Goal: Transaction & Acquisition: Book appointment/travel/reservation

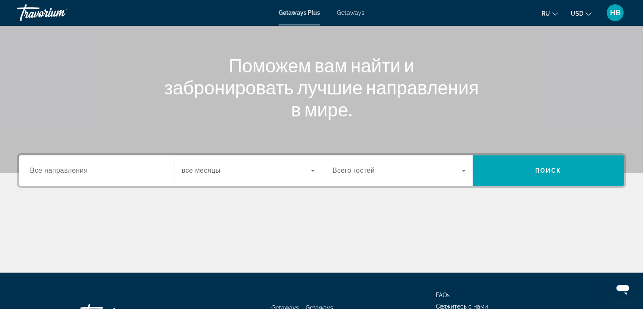
scroll to position [127, 0]
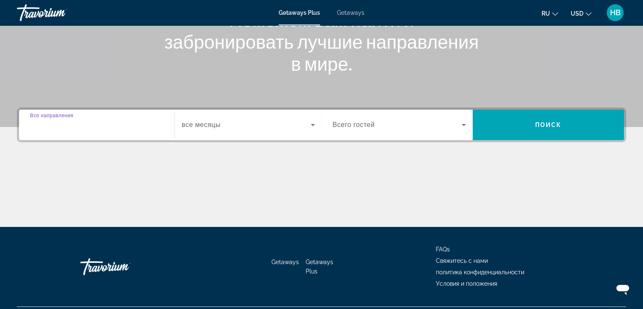
click at [104, 125] on input "Destination Все направления" at bounding box center [97, 125] width 134 height 10
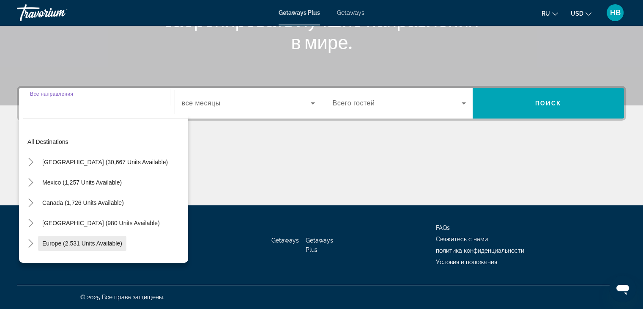
click at [55, 241] on span "Europe (2,531 units available)" at bounding box center [82, 243] width 80 height 7
type input "**********"
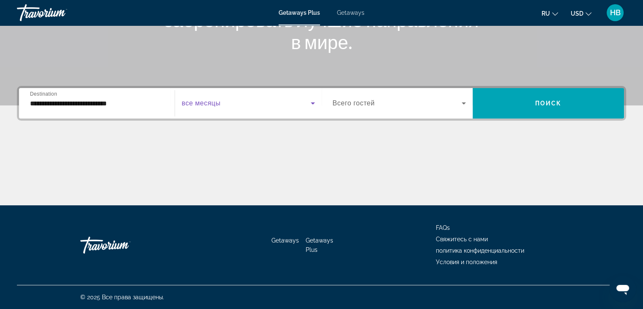
click at [311, 103] on icon "Search widget" at bounding box center [313, 103] width 10 height 10
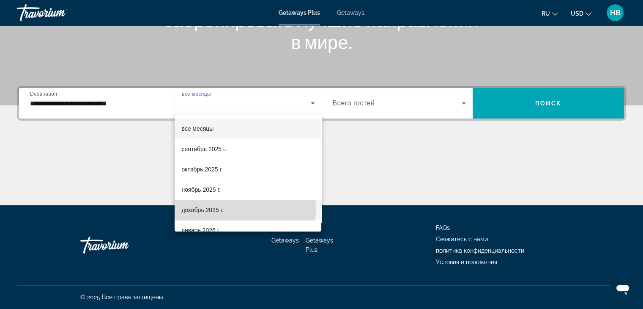
click at [212, 208] on span "декабрь 2025 г." at bounding box center [202, 210] width 42 height 10
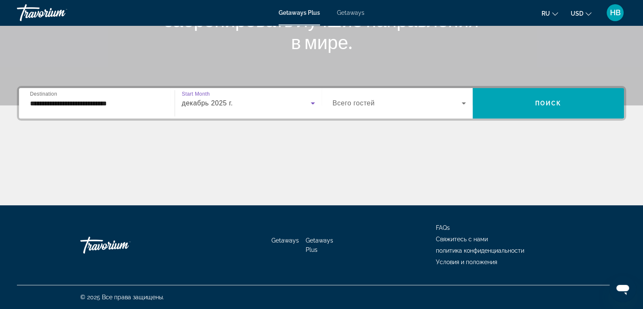
click at [463, 103] on icon "Search widget" at bounding box center [464, 103] width 4 height 2
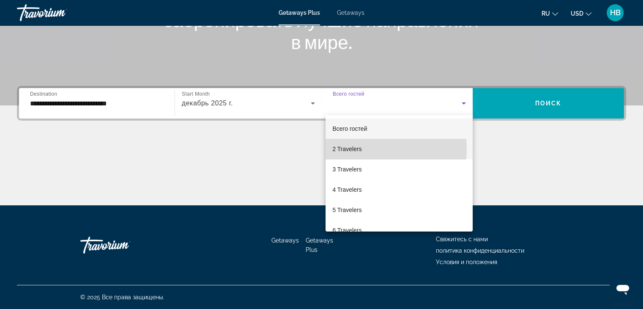
click at [348, 149] on span "2 Travelers" at bounding box center [346, 149] width 29 height 10
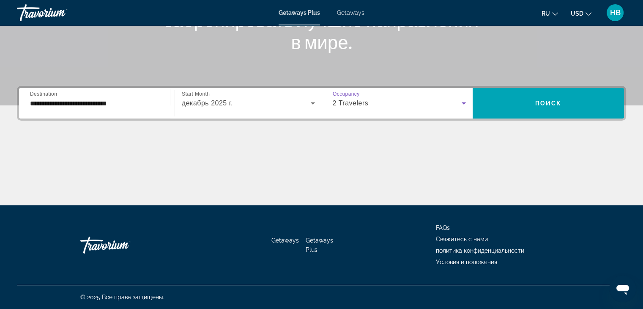
click at [586, 11] on icon "Change currency" at bounding box center [589, 14] width 6 height 6
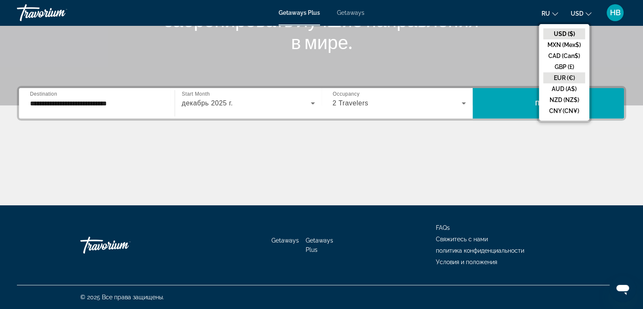
click at [570, 77] on button "EUR (€)" at bounding box center [564, 77] width 42 height 11
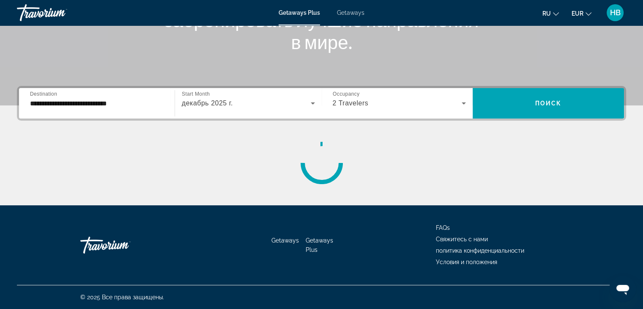
click at [563, 104] on span "Search widget" at bounding box center [548, 103] width 151 height 20
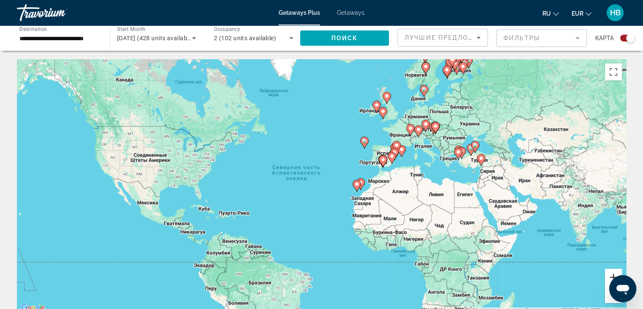
click at [607, 275] on button "Увеличить" at bounding box center [613, 276] width 17 height 17
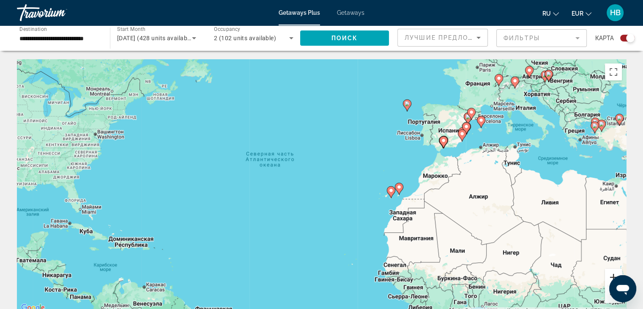
click at [605, 274] on button "Увеличить" at bounding box center [613, 276] width 17 height 17
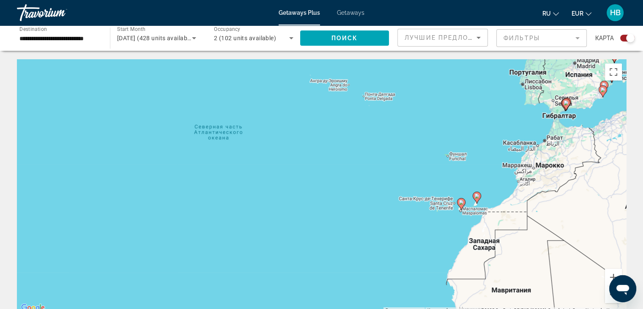
click at [460, 202] on image "Main content" at bounding box center [461, 202] width 5 height 5
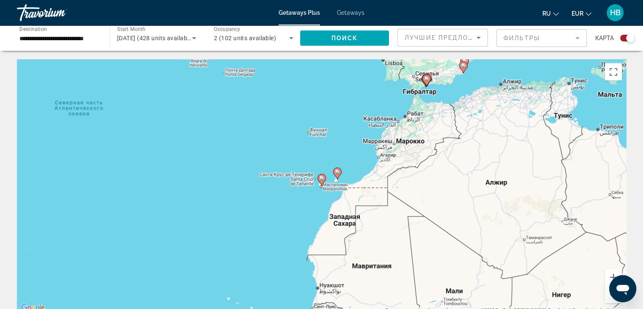
click at [322, 178] on image "Main content" at bounding box center [321, 177] width 5 height 5
type input "**********"
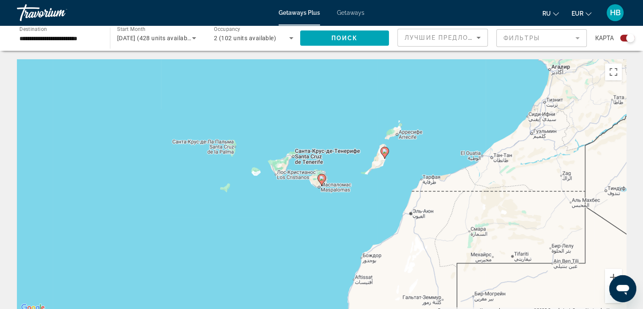
click at [322, 178] on image "Main content" at bounding box center [321, 177] width 5 height 5
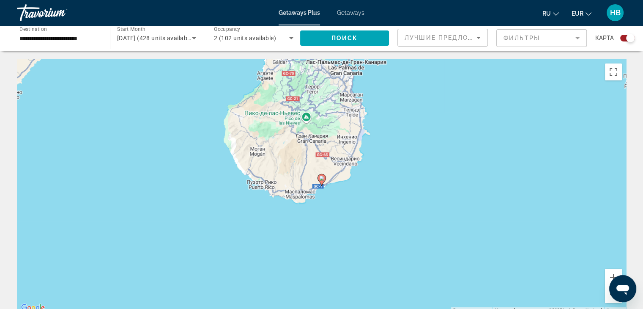
click at [323, 178] on image "Main content" at bounding box center [321, 177] width 5 height 5
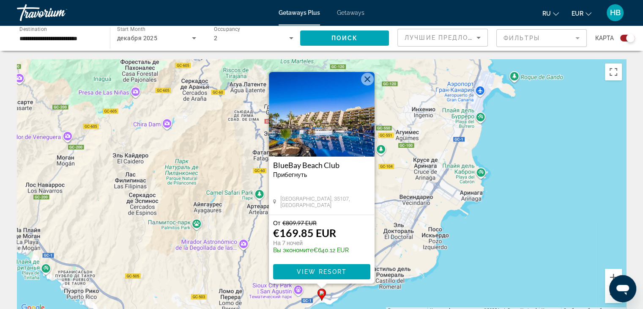
click at [328, 143] on img "Main content" at bounding box center [322, 114] width 106 height 85
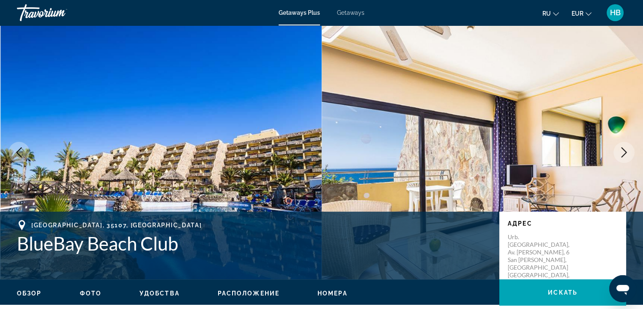
click at [90, 293] on span "Фото" at bounding box center [91, 293] width 22 height 7
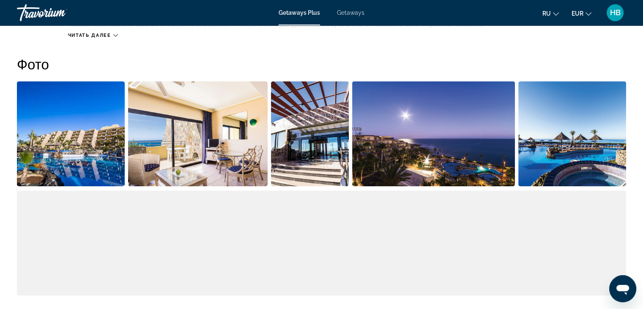
scroll to position [383, 0]
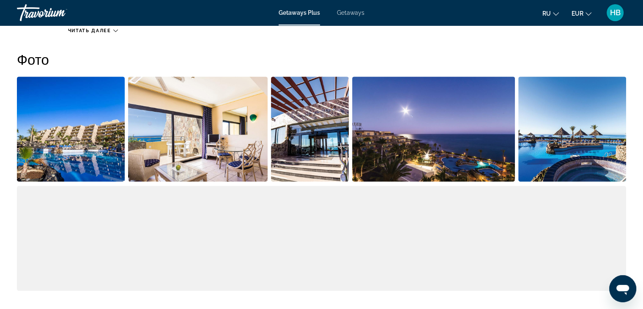
click at [81, 175] on img "Open full-screen image slider" at bounding box center [71, 129] width 108 height 105
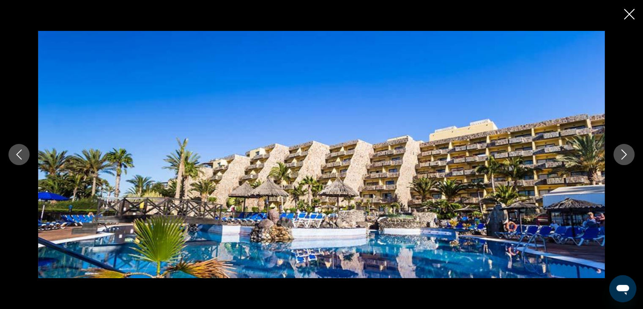
click at [622, 154] on icon "Next image" at bounding box center [624, 154] width 10 height 10
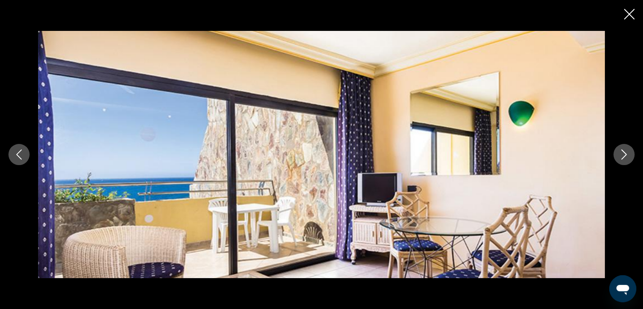
click at [621, 154] on icon "Next image" at bounding box center [624, 154] width 10 height 10
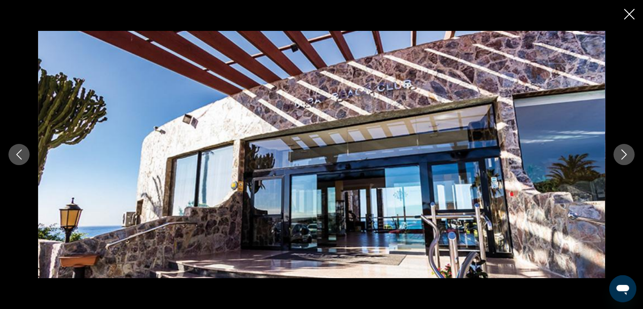
click at [619, 154] on icon "Next image" at bounding box center [624, 154] width 10 height 10
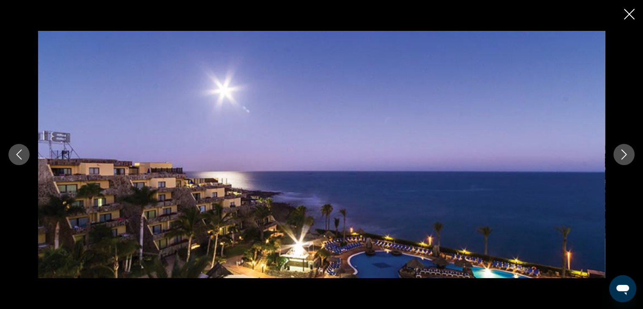
click at [619, 154] on icon "Next image" at bounding box center [624, 154] width 10 height 10
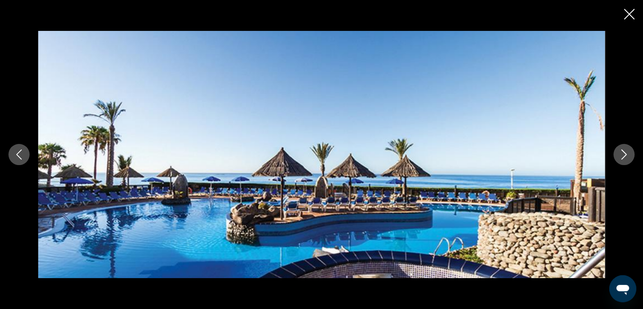
click at [619, 154] on icon "Next image" at bounding box center [624, 154] width 10 height 10
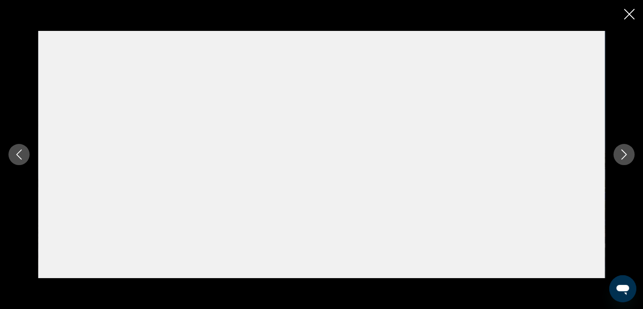
click at [619, 154] on icon "Next image" at bounding box center [624, 154] width 10 height 10
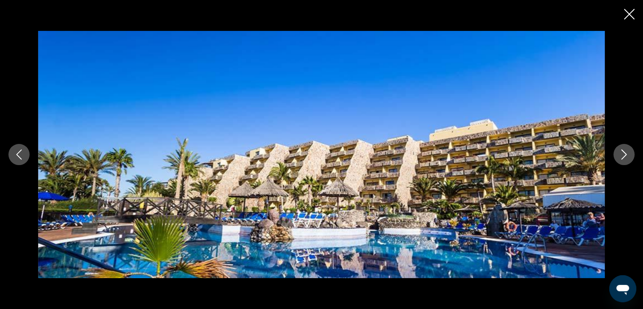
click at [629, 13] on icon "Close slideshow" at bounding box center [629, 14] width 11 height 11
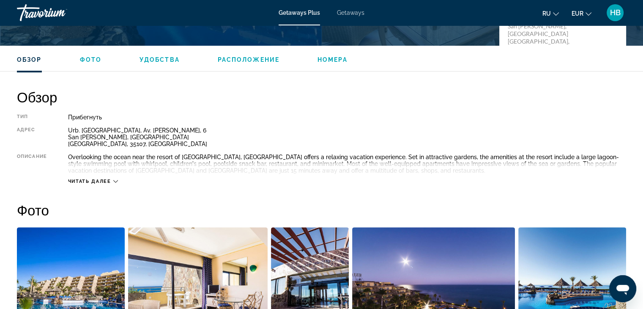
scroll to position [214, 0]
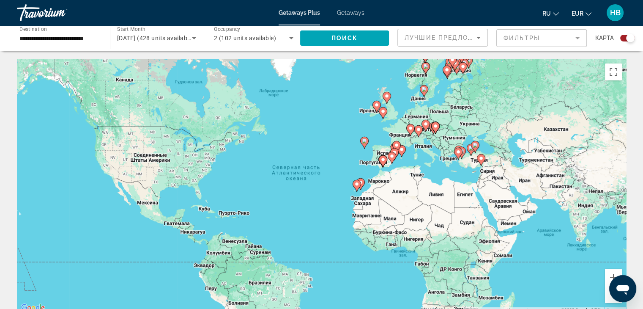
click at [359, 187] on icon "Main content" at bounding box center [357, 186] width 8 height 12
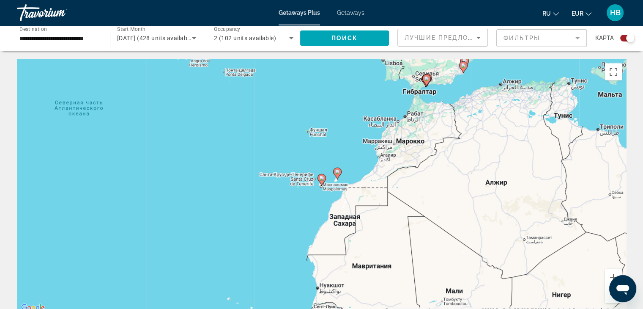
click at [320, 160] on div "Чтобы активировать перетаскивание с помощью клавиатуры, нажмите Alt + Ввод. Пос…" at bounding box center [321, 186] width 609 height 254
click at [338, 172] on image "Main content" at bounding box center [337, 171] width 5 height 5
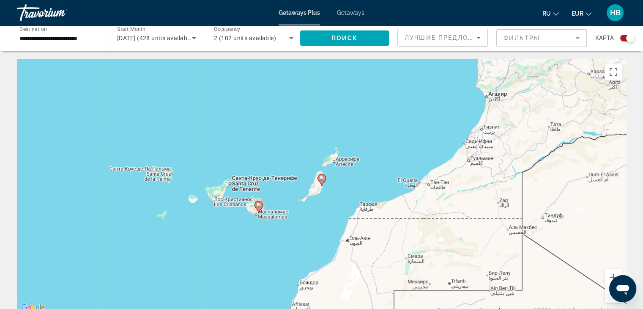
click at [322, 181] on icon "Main content" at bounding box center [321, 179] width 8 height 11
type input "**********"
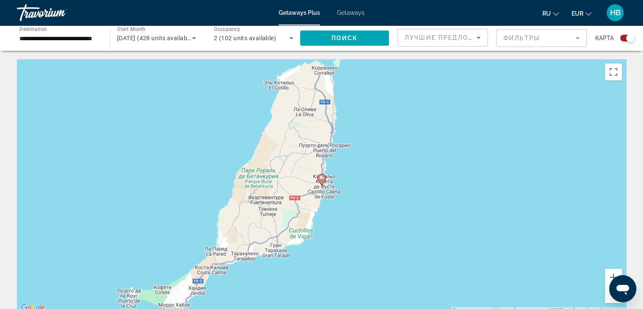
click at [322, 181] on icon "Main content" at bounding box center [321, 179] width 8 height 11
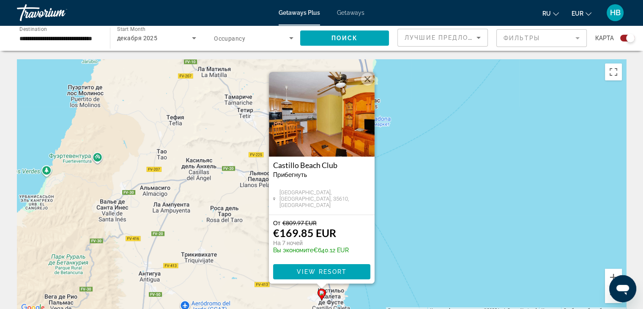
click at [325, 127] on img "Main content" at bounding box center [322, 114] width 106 height 85
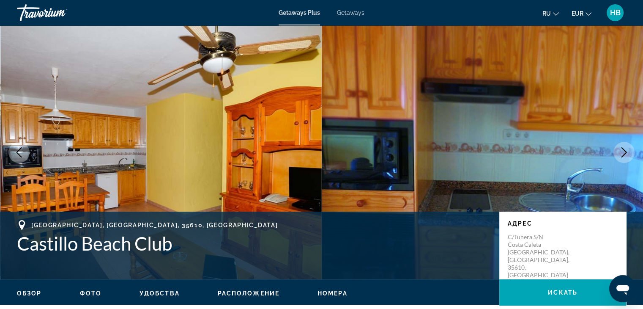
click at [88, 290] on span "Фото" at bounding box center [91, 293] width 22 height 7
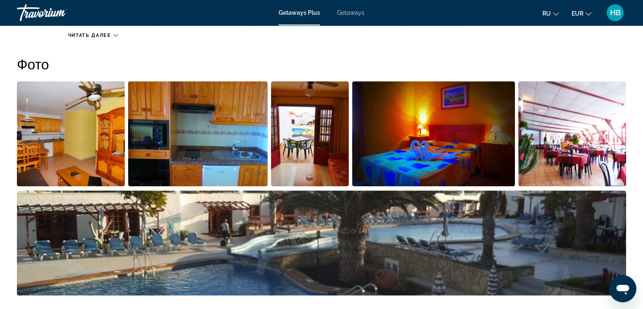
scroll to position [383, 0]
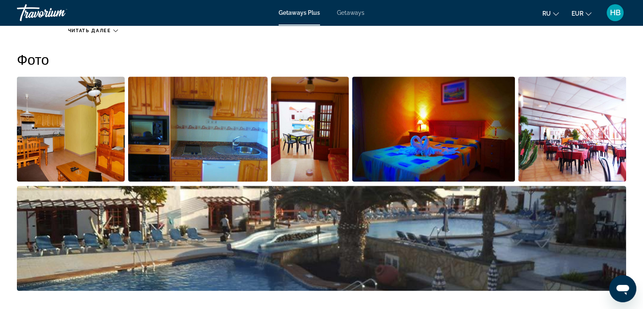
click at [73, 134] on img "Open full-screen image slider" at bounding box center [71, 129] width 108 height 105
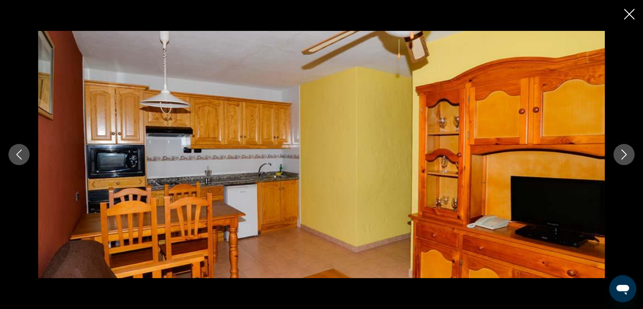
click at [626, 153] on icon "Next image" at bounding box center [623, 154] width 5 height 10
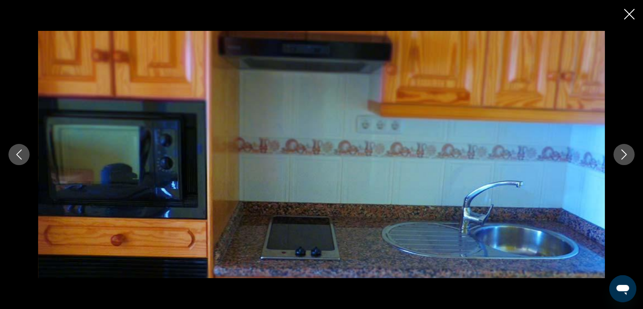
click at [626, 153] on icon "Next image" at bounding box center [623, 154] width 5 height 10
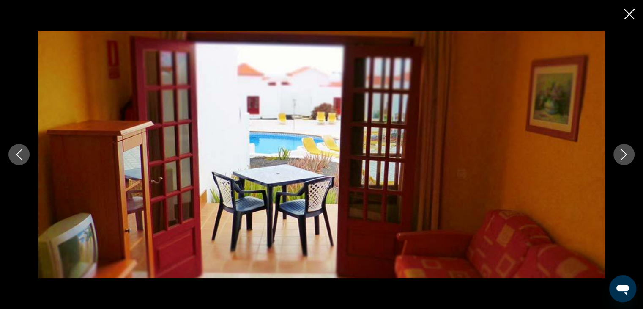
click at [626, 153] on icon "Next image" at bounding box center [623, 154] width 5 height 10
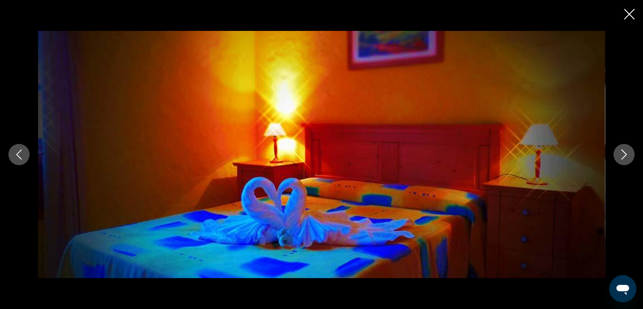
click at [626, 153] on icon "Next image" at bounding box center [623, 154] width 5 height 10
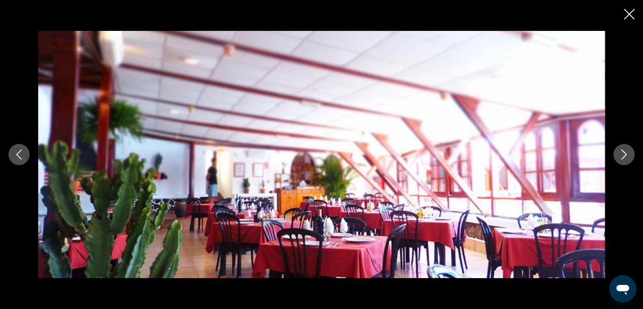
click at [626, 153] on icon "Next image" at bounding box center [623, 154] width 5 height 10
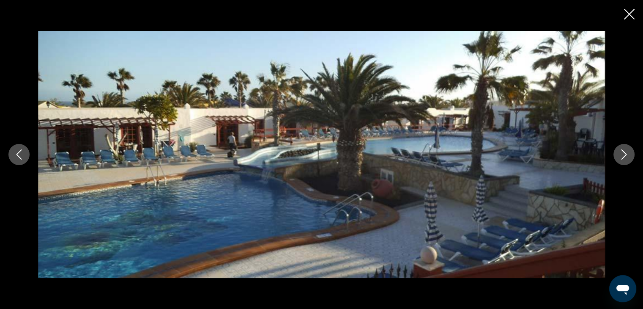
click at [626, 153] on icon "Next image" at bounding box center [623, 154] width 5 height 10
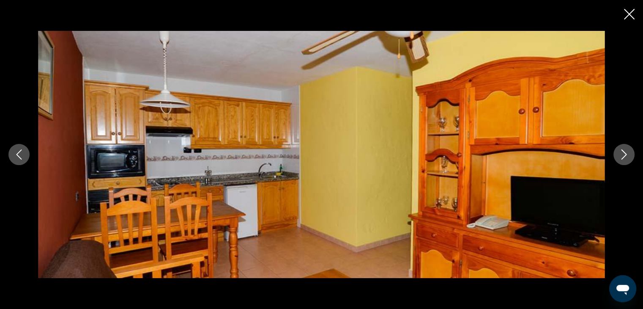
click at [626, 153] on icon "Next image" at bounding box center [623, 154] width 5 height 10
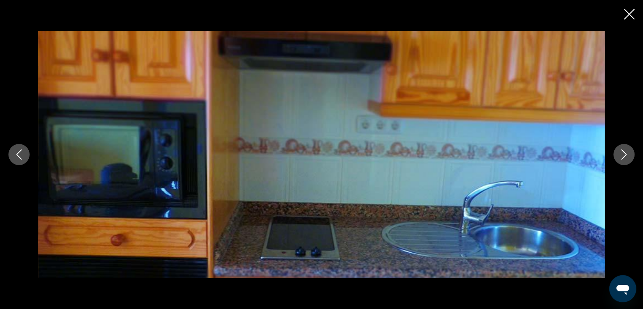
click at [626, 153] on icon "Next image" at bounding box center [623, 154] width 5 height 10
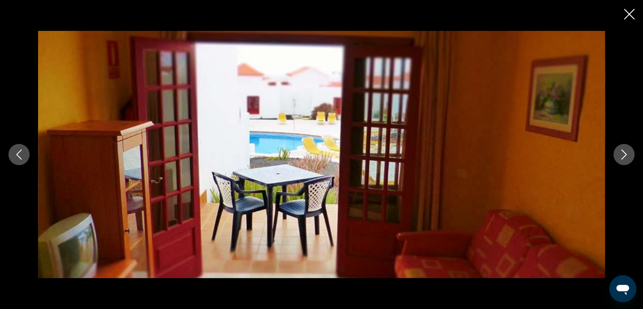
click at [626, 153] on icon "Next image" at bounding box center [623, 154] width 5 height 10
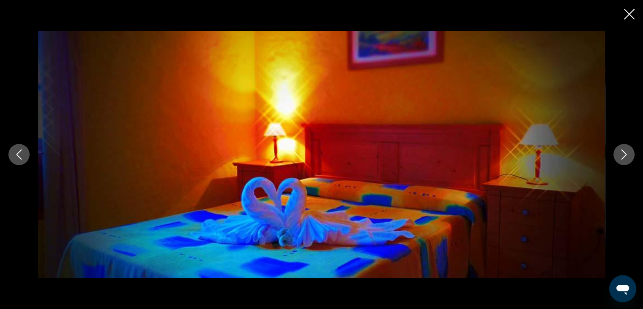
click at [626, 15] on icon "Close slideshow" at bounding box center [629, 14] width 11 height 11
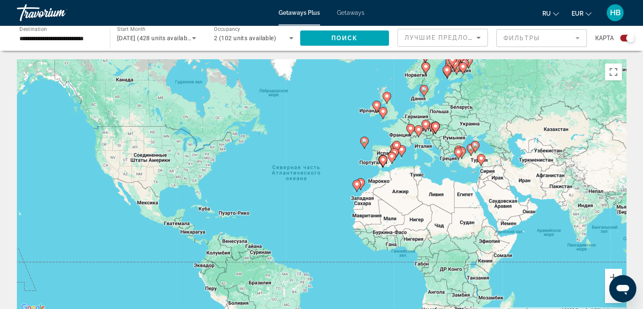
click at [364, 140] on image "Main content" at bounding box center [364, 140] width 5 height 5
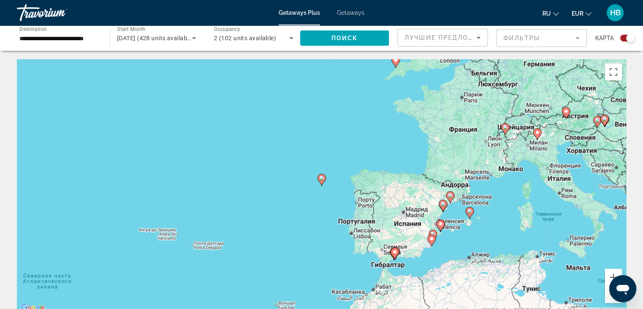
click at [321, 178] on image "Main content" at bounding box center [321, 177] width 5 height 5
type input "**********"
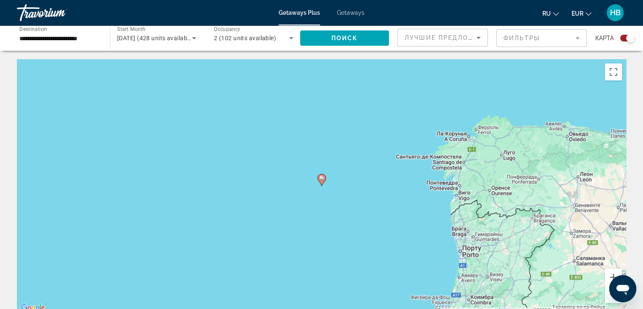
click at [321, 178] on image "Main content" at bounding box center [321, 177] width 5 height 5
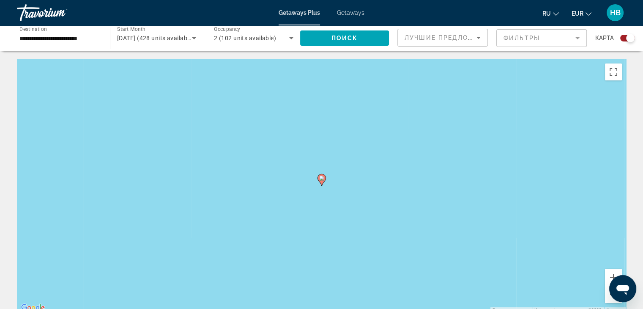
click at [321, 178] on image "Main content" at bounding box center [321, 177] width 5 height 5
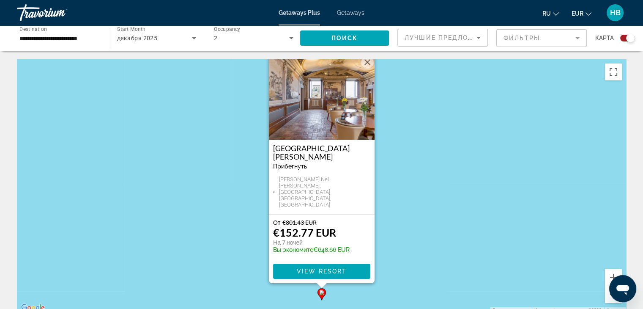
click at [315, 131] on img "Main content" at bounding box center [322, 97] width 106 height 85
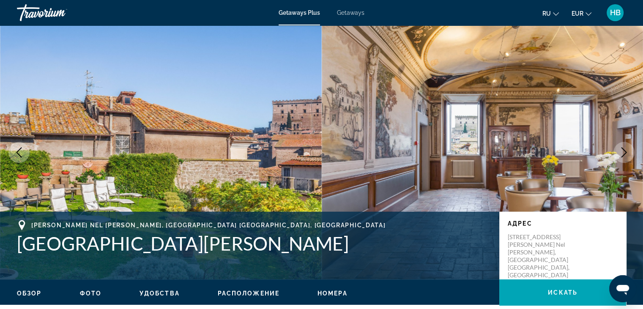
click at [622, 152] on icon "Next image" at bounding box center [624, 152] width 10 height 10
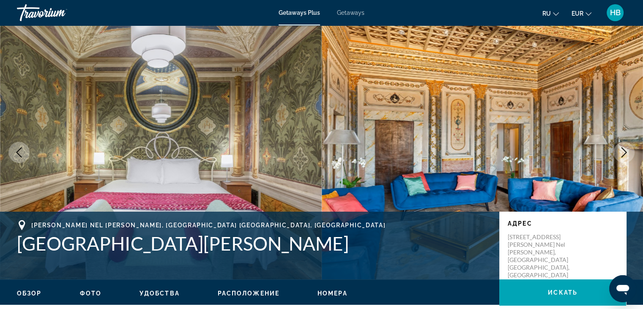
click at [622, 152] on icon "Next image" at bounding box center [624, 152] width 10 height 10
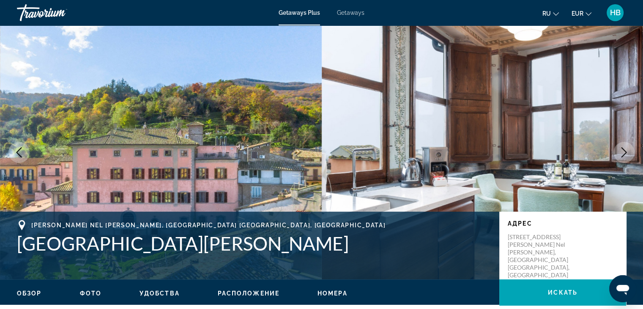
click at [622, 152] on icon "Next image" at bounding box center [624, 152] width 10 height 10
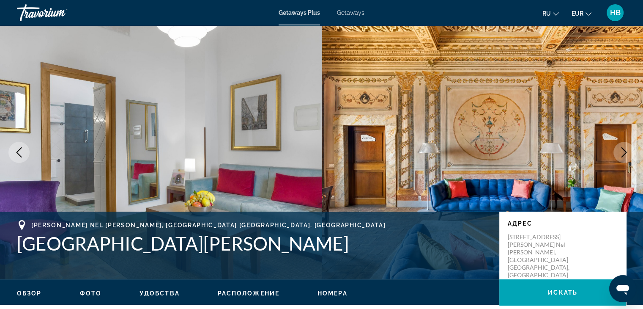
click at [622, 152] on icon "Next image" at bounding box center [624, 152] width 10 height 10
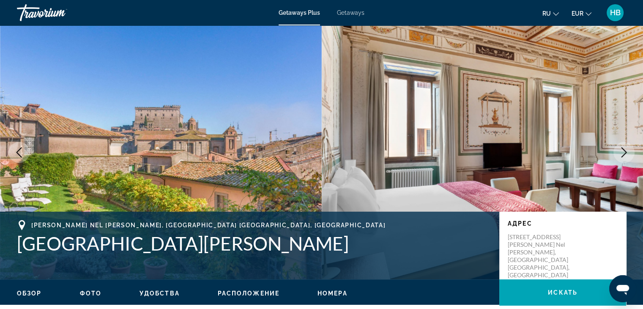
click at [622, 152] on icon "Next image" at bounding box center [624, 152] width 10 height 10
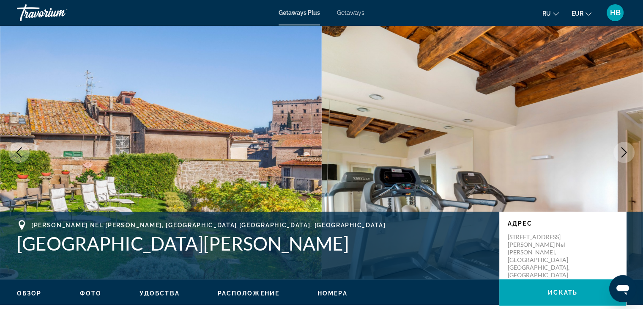
click at [622, 152] on icon "Next image" at bounding box center [624, 152] width 10 height 10
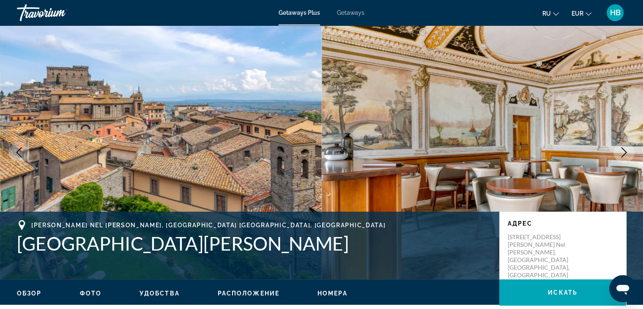
click at [621, 152] on icon "Next image" at bounding box center [624, 152] width 10 height 10
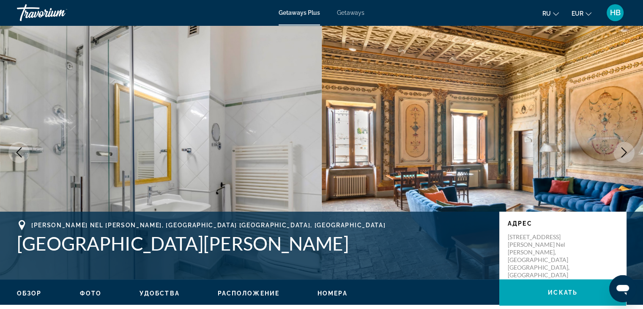
click at [248, 289] on button "Расположение" at bounding box center [249, 293] width 62 height 8
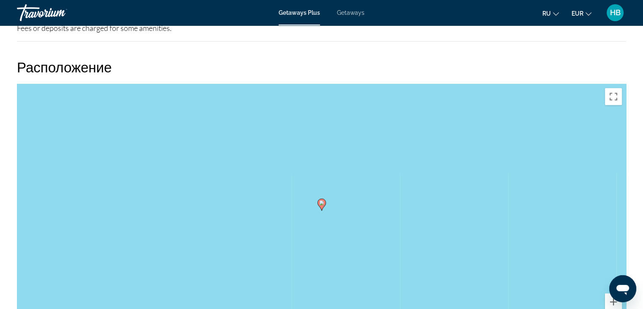
scroll to position [1069, 0]
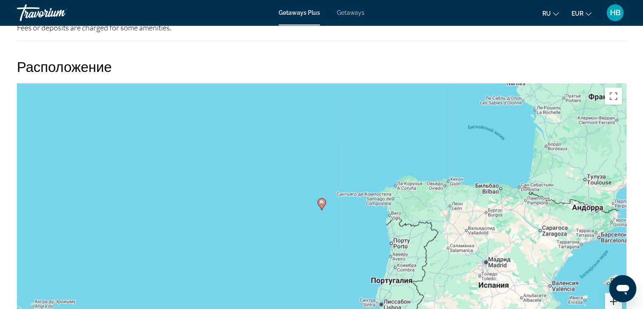
click at [616, 301] on button "Увеличить" at bounding box center [613, 301] width 17 height 17
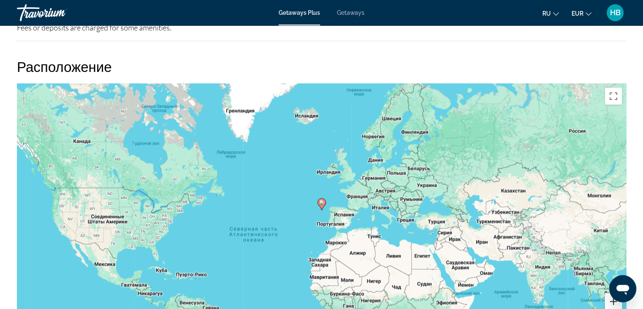
click at [606, 293] on button "Увеличить" at bounding box center [613, 301] width 17 height 17
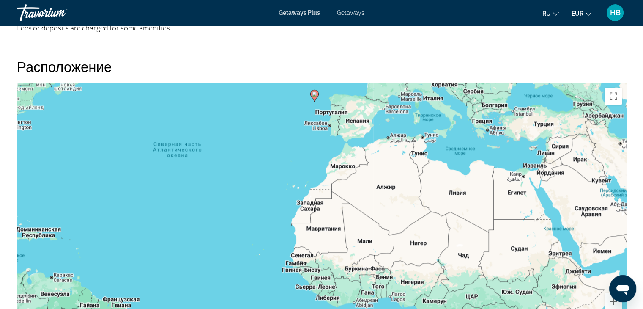
drag, startPoint x: 304, startPoint y: 230, endPoint x: 296, endPoint y: 120, distance: 109.3
click at [296, 120] on div "Чтобы активировать перетаскивание с помощью клавиатуры, нажмите Alt + Ввод. Пос…" at bounding box center [321, 210] width 609 height 254
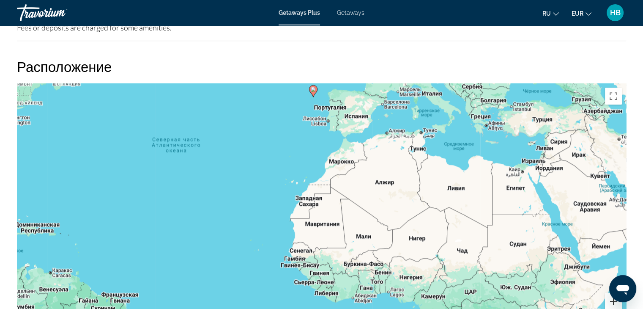
click at [609, 294] on button "Увеличить" at bounding box center [613, 301] width 17 height 17
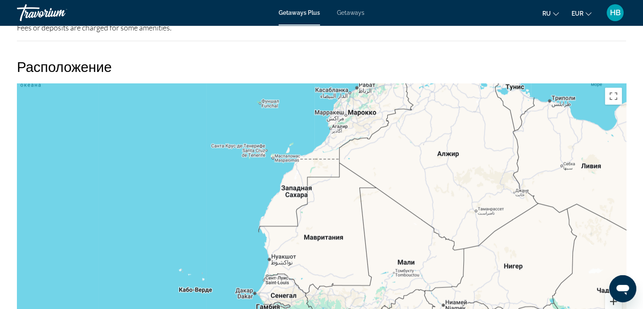
click at [607, 296] on button "Увеличить" at bounding box center [613, 301] width 17 height 17
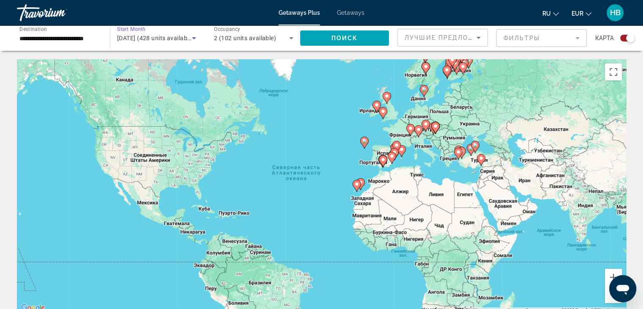
click at [193, 38] on icon "Search widget" at bounding box center [194, 38] width 4 height 2
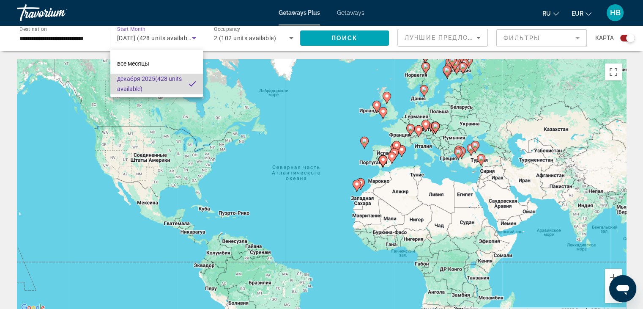
click at [190, 84] on mat-pseudo-checkbox at bounding box center [193, 84] width 8 height 8
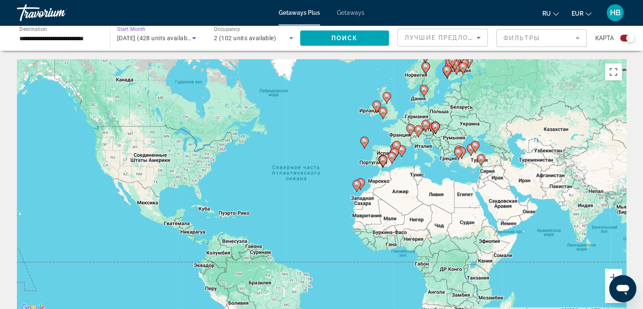
click at [194, 38] on icon "Search widget" at bounding box center [194, 38] width 4 height 2
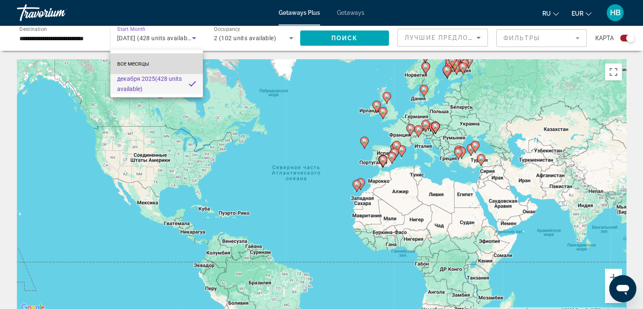
click at [137, 61] on span "все месяцы" at bounding box center [133, 63] width 32 height 7
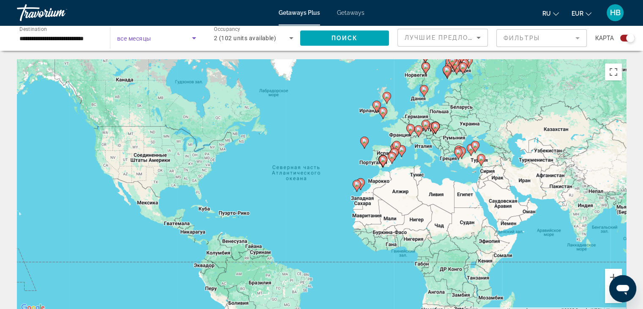
click at [192, 39] on icon "Search widget" at bounding box center [194, 38] width 10 height 10
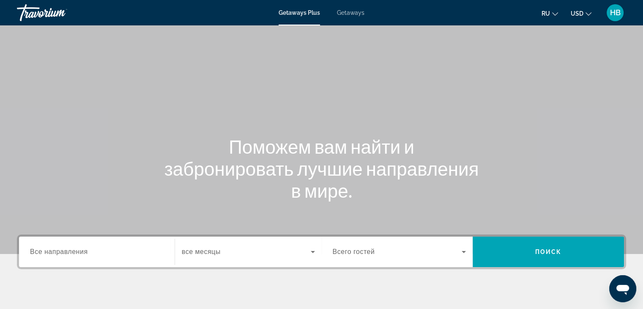
click at [588, 11] on icon "Change currency" at bounding box center [589, 14] width 6 height 6
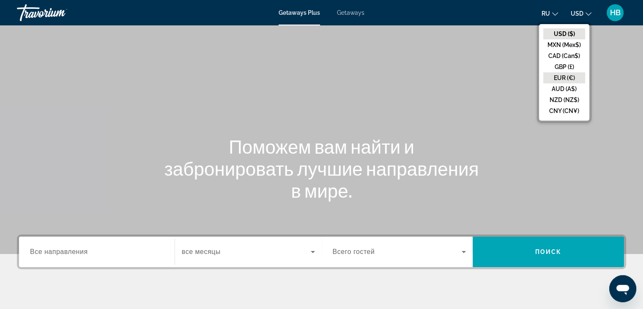
click at [554, 78] on button "EUR (€)" at bounding box center [564, 77] width 42 height 11
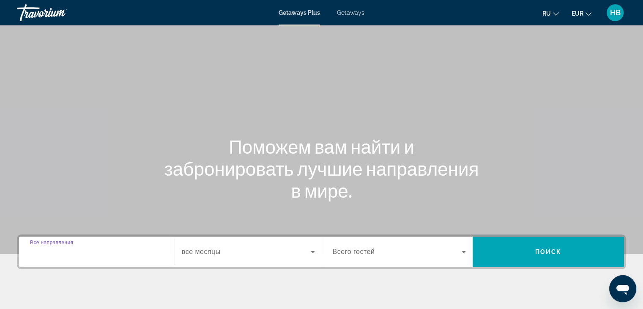
click at [100, 252] on input "Destination Все направления" at bounding box center [97, 252] width 134 height 10
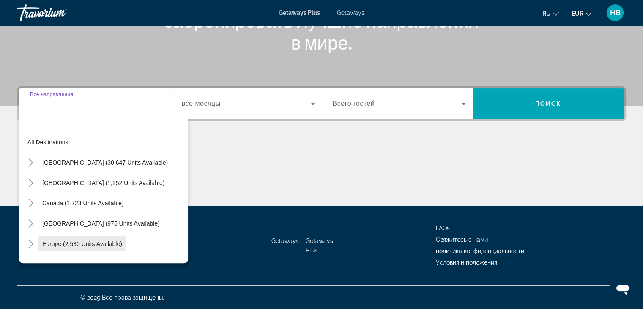
scroll to position [148, 0]
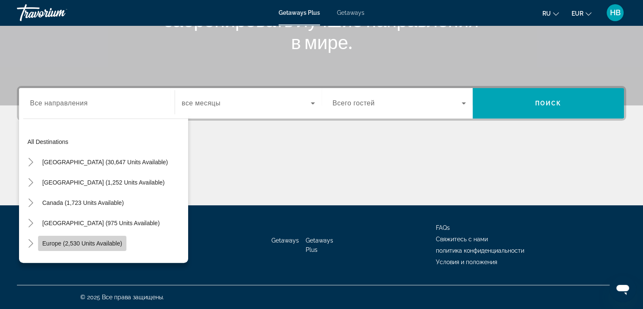
click at [81, 242] on span "Europe (2,530 units available)" at bounding box center [82, 243] width 80 height 7
type input "**********"
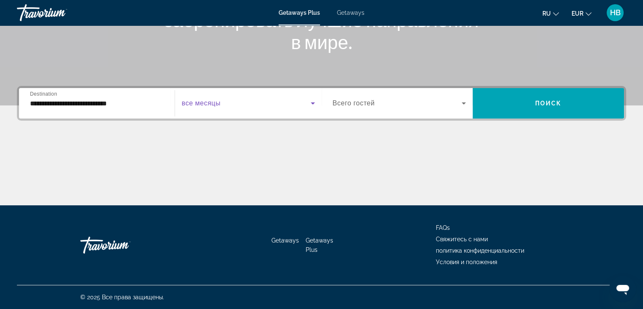
click at [312, 103] on icon "Search widget" at bounding box center [313, 103] width 4 height 2
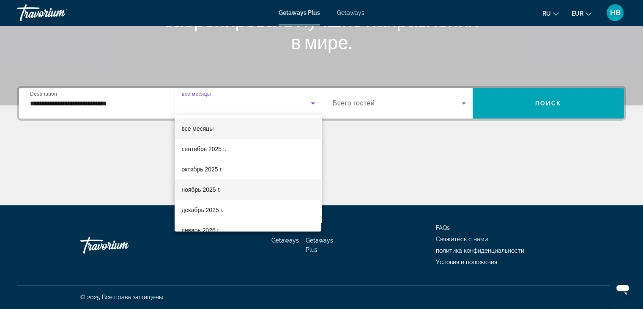
click at [215, 188] on span "ноябрь 2025 г." at bounding box center [200, 189] width 39 height 10
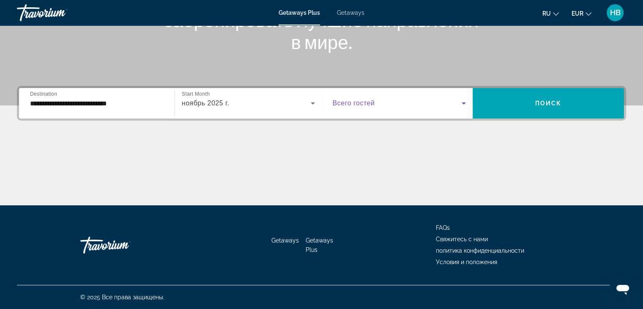
click at [463, 102] on icon "Search widget" at bounding box center [464, 103] width 4 height 2
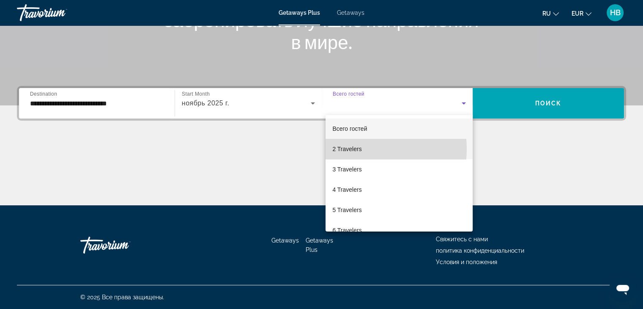
click at [348, 149] on span "2 Travelers" at bounding box center [346, 149] width 29 height 10
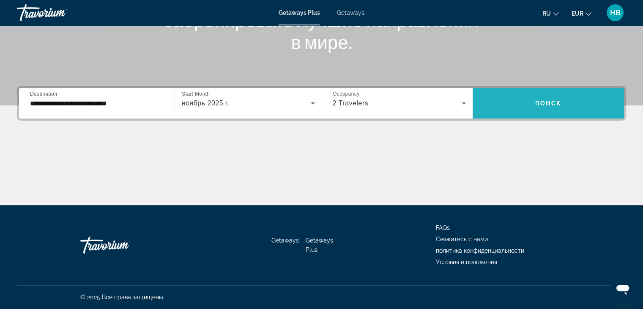
click at [558, 101] on span "Поиск" at bounding box center [548, 103] width 27 height 7
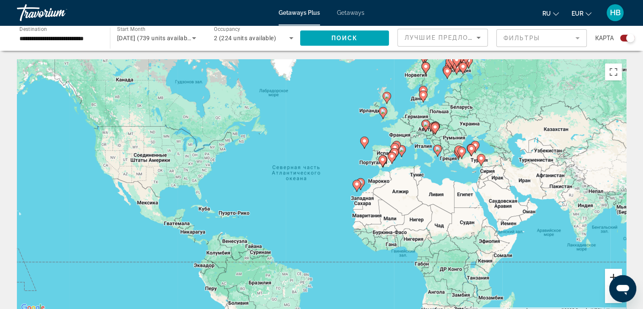
click at [607, 276] on button "Увеличить" at bounding box center [613, 276] width 17 height 17
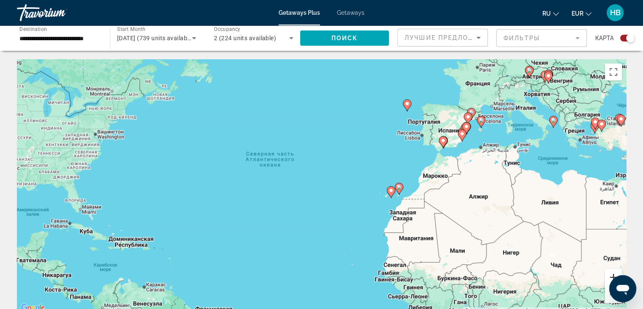
click at [607, 276] on button "Увеличить" at bounding box center [613, 276] width 17 height 17
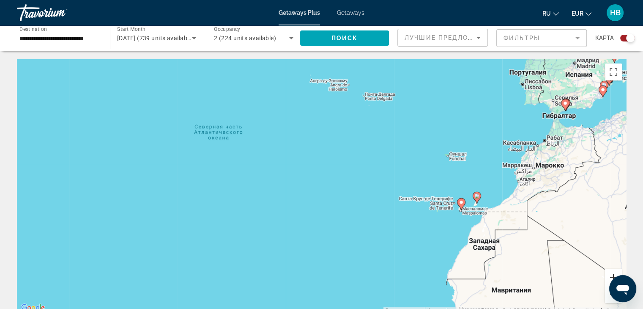
click at [605, 275] on button "Увеличить" at bounding box center [613, 276] width 17 height 17
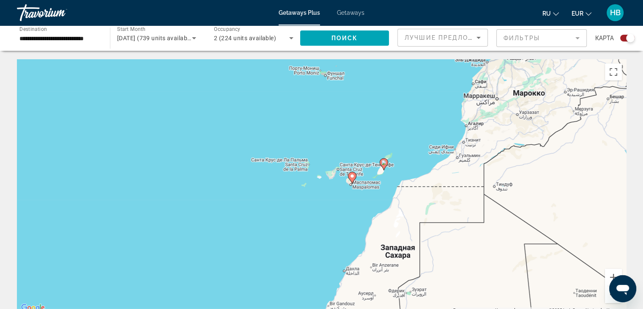
drag, startPoint x: 435, startPoint y: 243, endPoint x: 178, endPoint y: 194, distance: 261.2
click at [178, 194] on div "Чтобы активировать перетаскивание с помощью клавиатуры, нажмите Alt + Ввод. Пос…" at bounding box center [321, 186] width 609 height 254
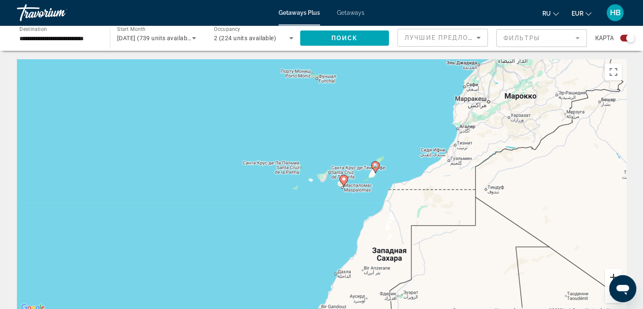
click at [608, 276] on button "Увеличить" at bounding box center [613, 276] width 17 height 17
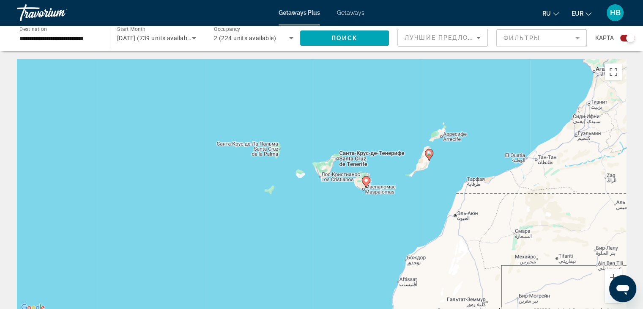
click at [364, 181] on image "Main content" at bounding box center [366, 180] width 5 height 5
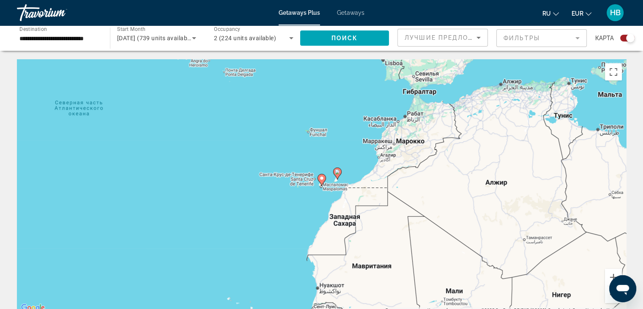
click at [320, 178] on image "Main content" at bounding box center [321, 177] width 5 height 5
type input "**********"
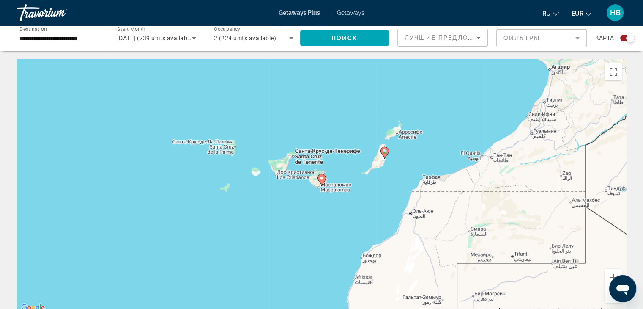
click at [320, 178] on image "Main content" at bounding box center [321, 177] width 5 height 5
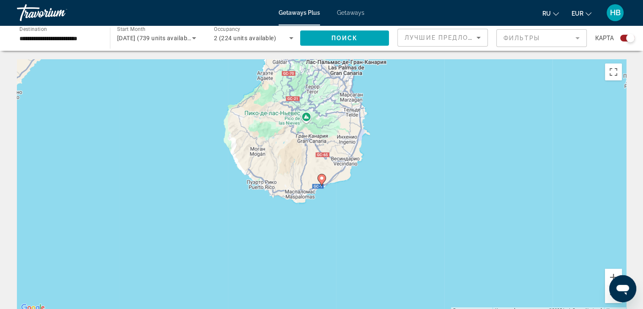
click at [320, 178] on image "Main content" at bounding box center [321, 177] width 5 height 5
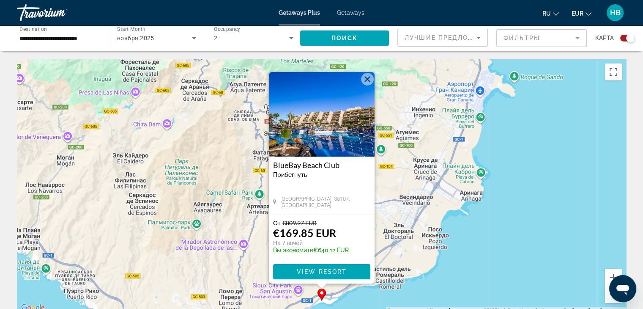
click at [302, 134] on img "Main content" at bounding box center [322, 114] width 106 height 85
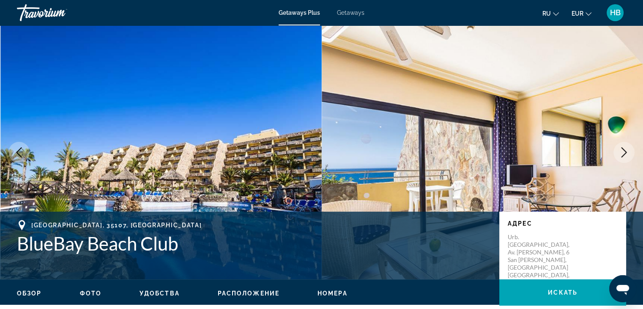
click at [88, 293] on span "Фото" at bounding box center [91, 293] width 22 height 7
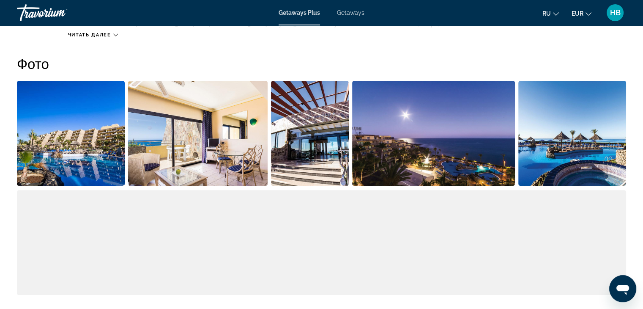
scroll to position [383, 0]
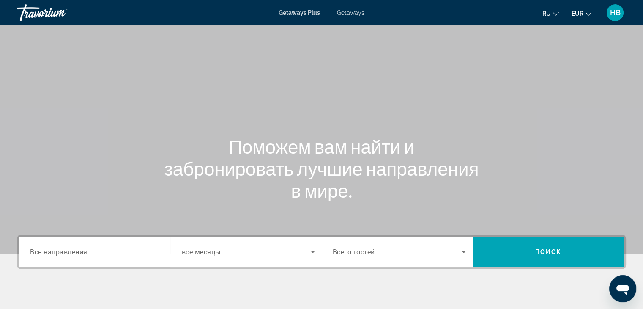
click at [44, 14] on div "Travorium" at bounding box center [59, 13] width 85 height 22
click at [298, 13] on span "Getaways Plus" at bounding box center [299, 12] width 41 height 7
click at [96, 254] on input "Destination Все направления" at bounding box center [97, 252] width 134 height 10
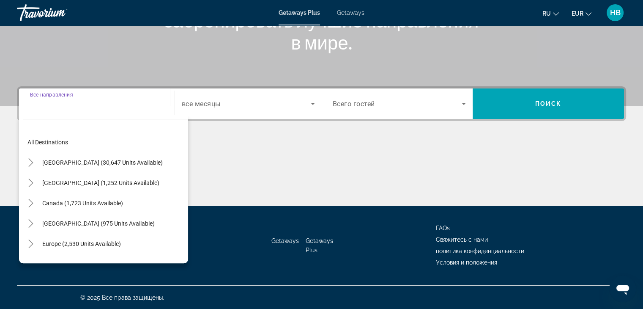
scroll to position [148, 0]
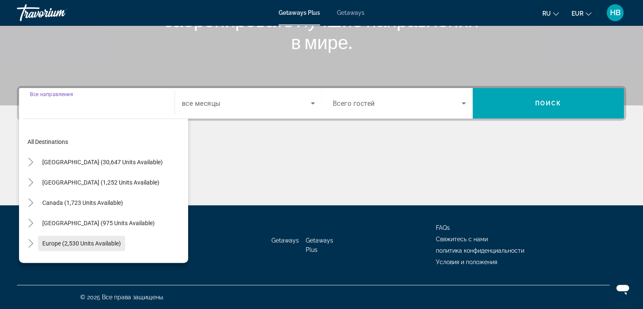
click at [76, 240] on span "Europe (2,530 units available)" at bounding box center [81, 243] width 79 height 7
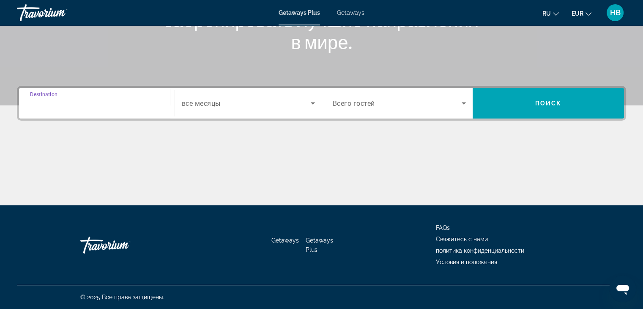
type input "**********"
click at [311, 102] on icon "Search widget" at bounding box center [313, 103] width 10 height 10
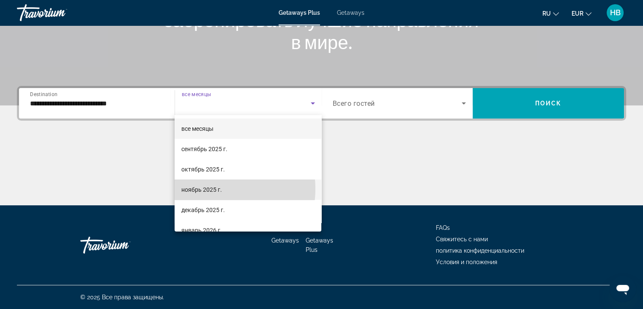
click at [208, 189] on span "ноябрь 2025 г." at bounding box center [201, 189] width 41 height 10
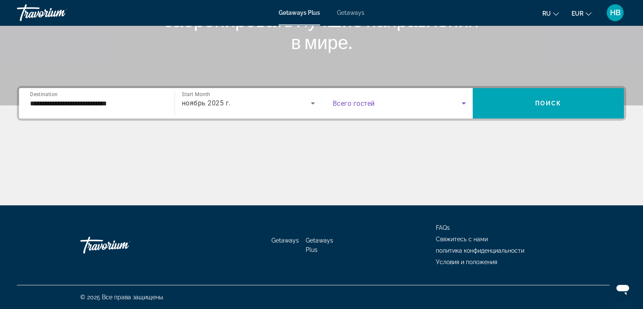
click at [465, 102] on icon "Search widget" at bounding box center [464, 103] width 4 height 2
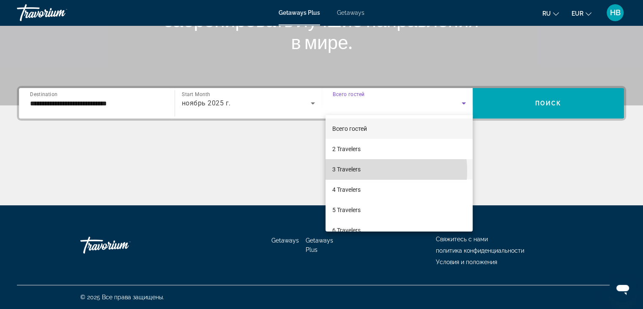
click at [361, 171] on mat-option "3 Travelers" at bounding box center [399, 169] width 147 height 20
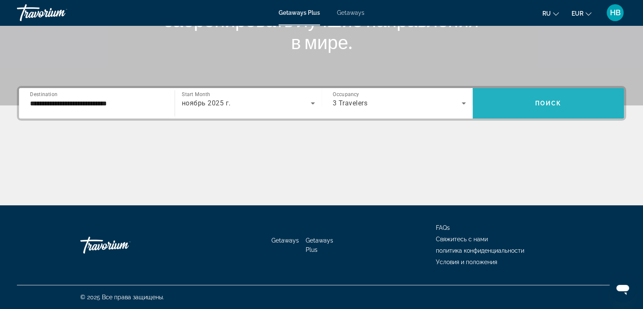
click at [545, 107] on span "Search widget" at bounding box center [548, 103] width 151 height 20
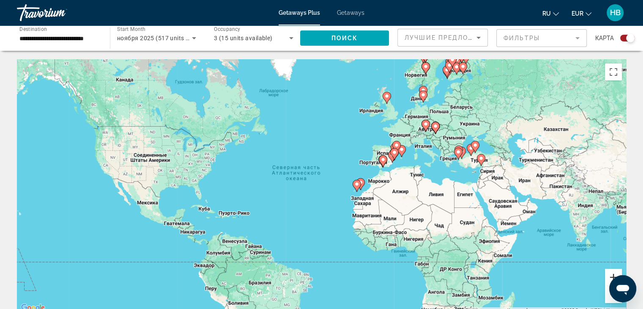
click at [608, 276] on button "Увеличить" at bounding box center [613, 276] width 17 height 17
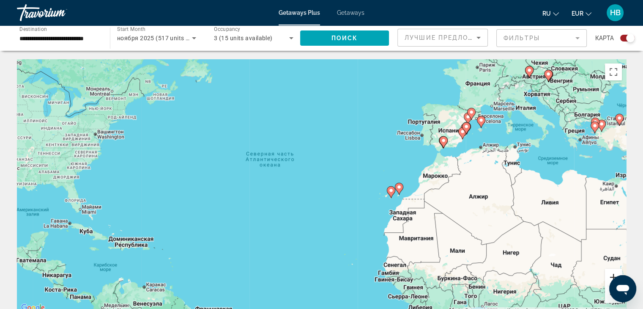
click at [608, 276] on button "Увеличить" at bounding box center [613, 276] width 17 height 17
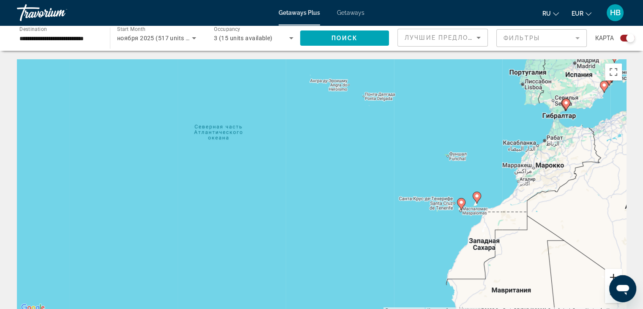
click at [609, 277] on button "Увеличить" at bounding box center [613, 276] width 17 height 17
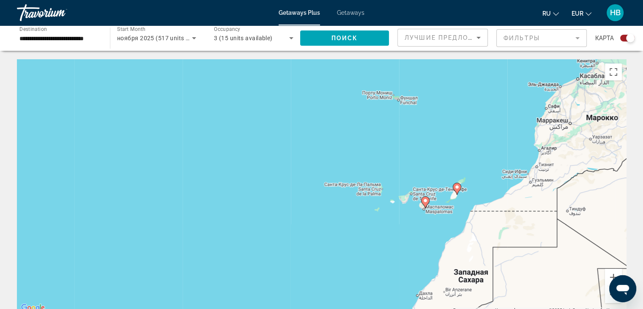
drag, startPoint x: 565, startPoint y: 257, endPoint x: 389, endPoint y: 231, distance: 177.8
click at [389, 231] on div "Чтобы активировать перетаскивание с помощью клавиатуры, нажмите Alt + Ввод. Пос…" at bounding box center [321, 186] width 609 height 254
click at [577, 38] on mat-form-field "Фильтры" at bounding box center [541, 38] width 90 height 18
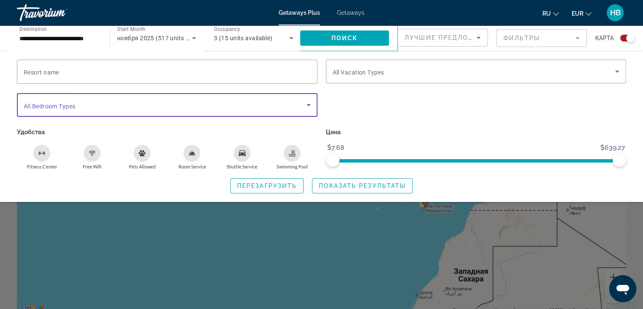
click at [308, 104] on icon "Search widget" at bounding box center [308, 105] width 4 height 2
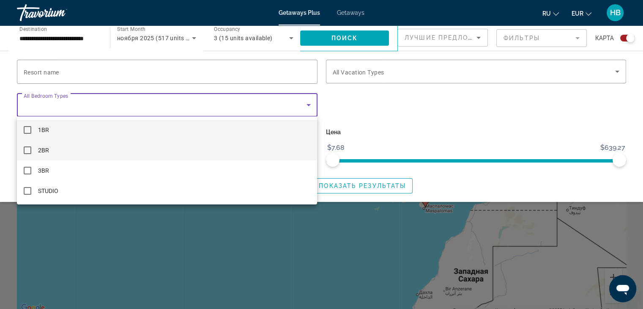
click at [25, 149] on mat-pseudo-checkbox at bounding box center [28, 150] width 8 height 8
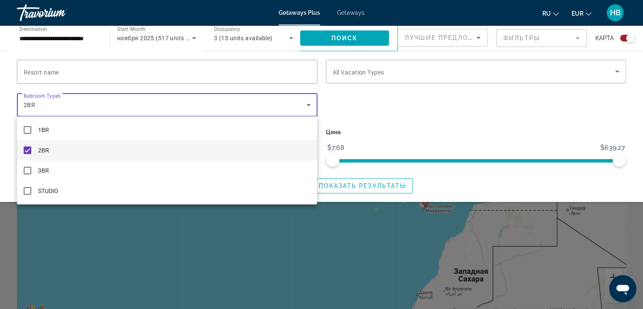
click at [616, 71] on div at bounding box center [321, 154] width 643 height 309
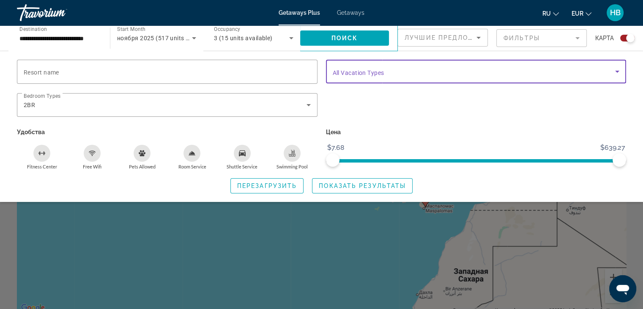
click at [617, 71] on icon "Search widget" at bounding box center [617, 71] width 10 height 10
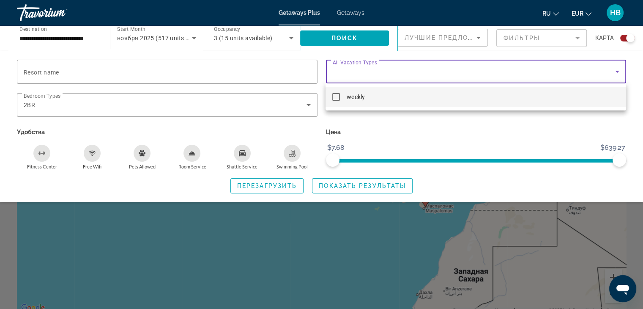
click at [572, 132] on div at bounding box center [321, 154] width 643 height 309
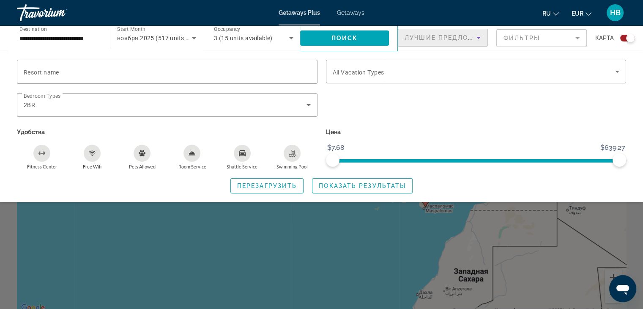
click at [479, 38] on icon "Sort by" at bounding box center [478, 38] width 4 height 2
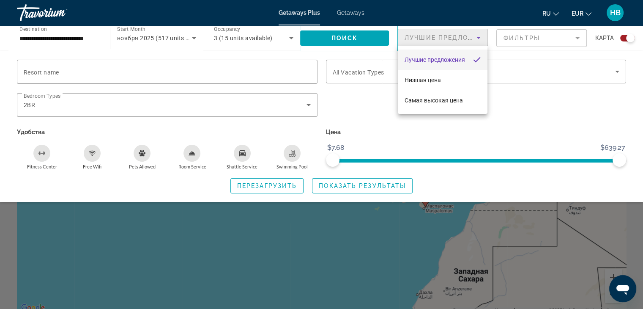
click at [577, 39] on div at bounding box center [321, 154] width 643 height 309
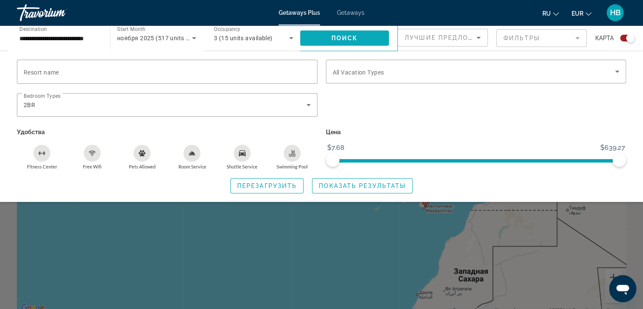
click at [342, 38] on span "Поиск" at bounding box center [344, 38] width 27 height 7
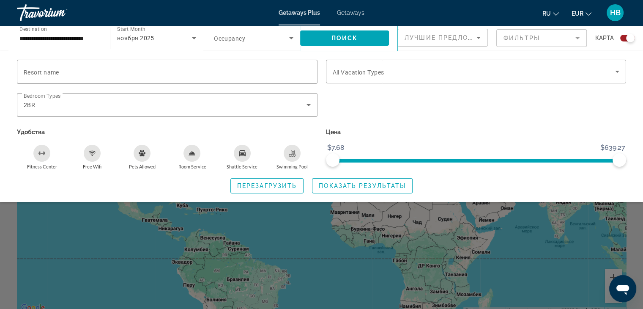
click at [301, 246] on div "Search widget" at bounding box center [321, 218] width 643 height 182
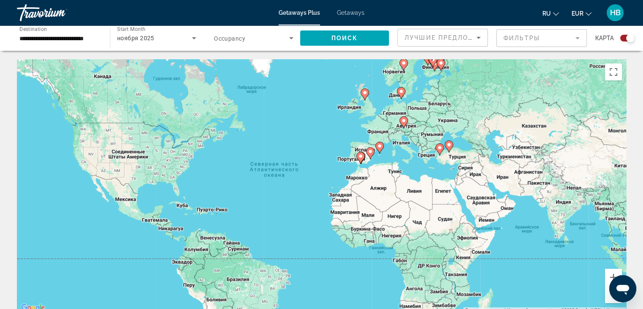
click at [301, 246] on div "Чтобы активировать перетаскивание с помощью клавиатуры, нажмите Alt + Ввод. Пос…" at bounding box center [321, 186] width 609 height 254
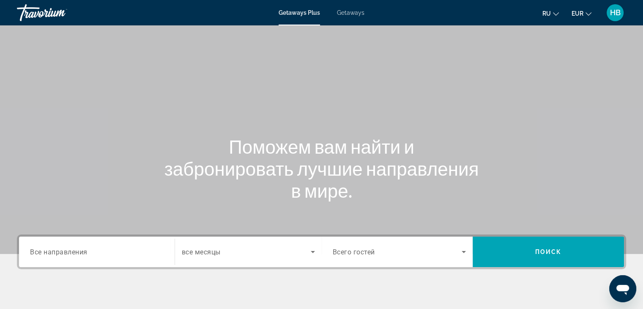
click at [135, 253] on input "Destination Все направления" at bounding box center [97, 252] width 134 height 10
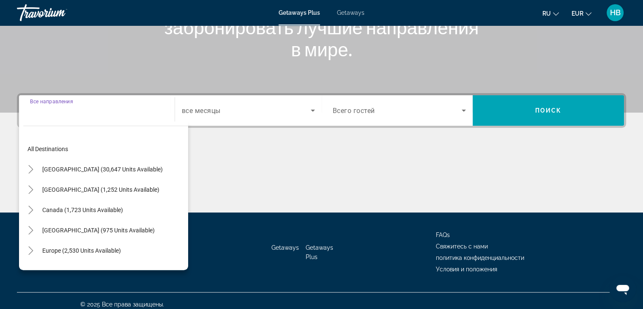
scroll to position [148, 0]
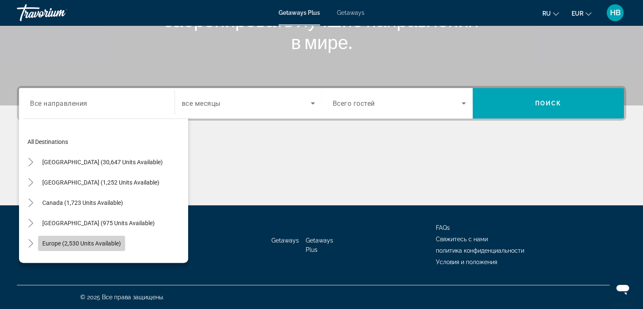
click at [82, 243] on span "Europe (2,530 units available)" at bounding box center [81, 243] width 79 height 7
type input "**********"
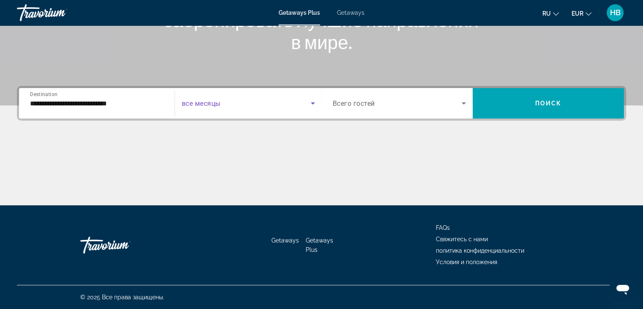
click at [312, 103] on icon "Search widget" at bounding box center [313, 103] width 4 height 2
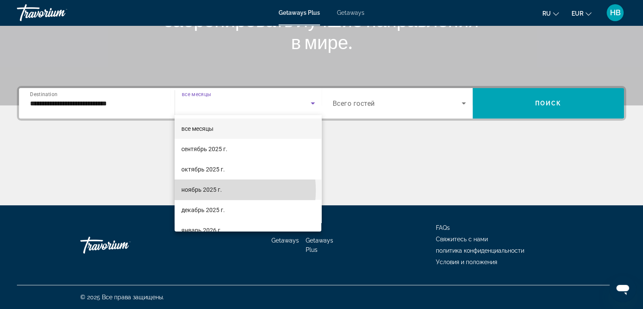
click at [211, 190] on span "ноябрь 2025 г." at bounding box center [201, 189] width 41 height 10
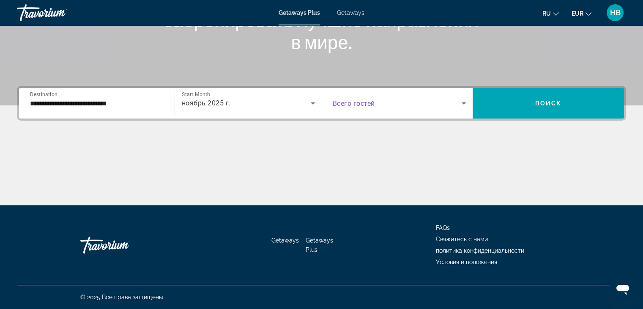
click at [464, 103] on icon "Search widget" at bounding box center [464, 103] width 4 height 2
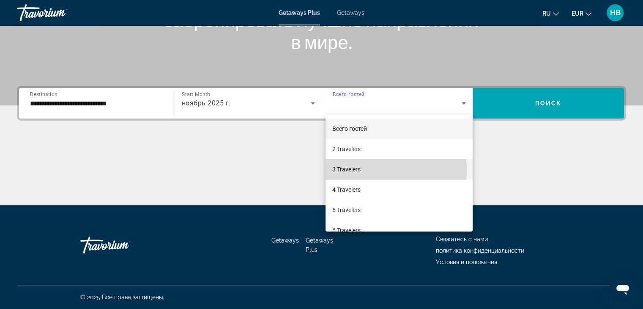
click at [358, 170] on span "3 Travelers" at bounding box center [346, 169] width 28 height 10
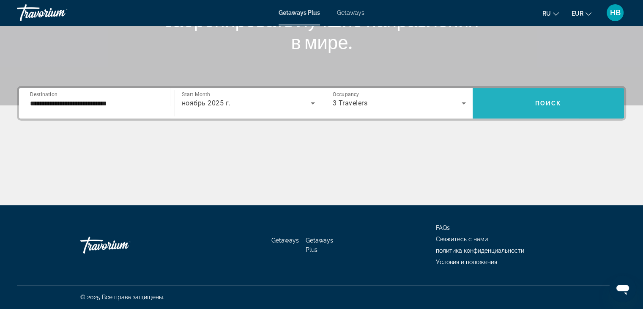
click at [594, 105] on span "Search widget" at bounding box center [548, 103] width 151 height 20
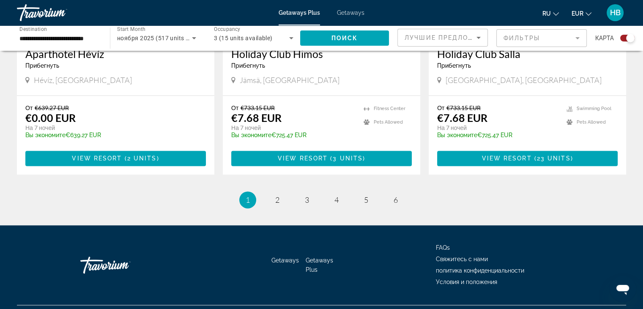
scroll to position [1321, 0]
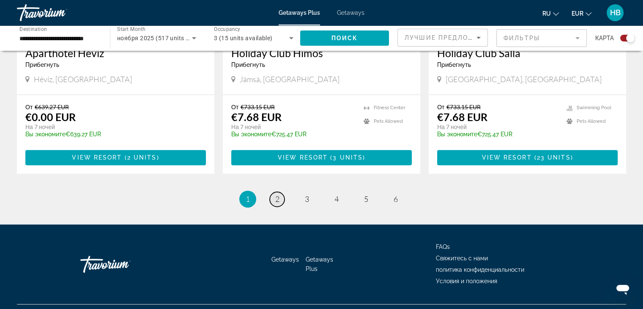
click at [277, 194] on span "2" at bounding box center [277, 198] width 4 height 9
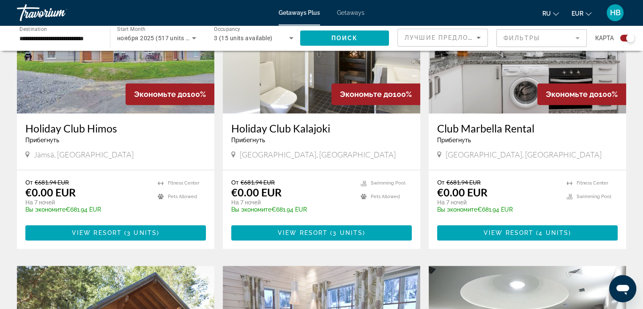
scroll to position [338, 0]
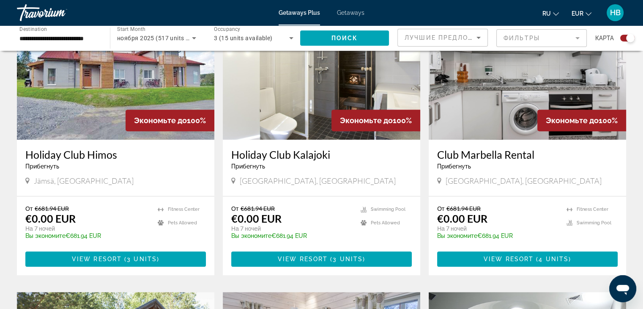
click at [473, 119] on img "Main content" at bounding box center [527, 71] width 197 height 135
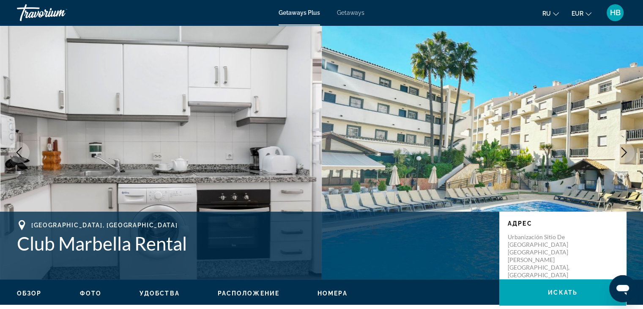
click at [95, 290] on span "Фото" at bounding box center [91, 293] width 22 height 7
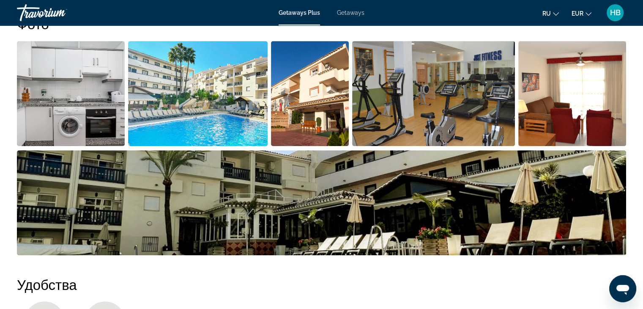
scroll to position [383, 0]
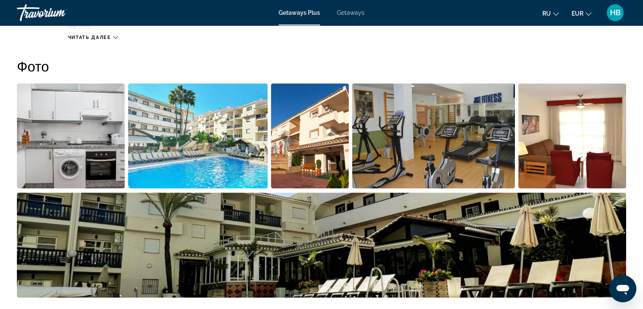
click at [72, 164] on img "Open full-screen image slider" at bounding box center [71, 135] width 108 height 105
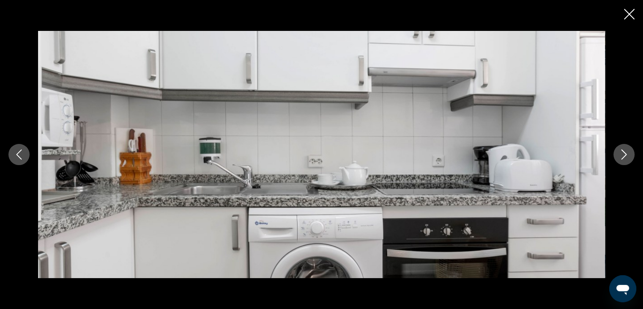
click at [617, 156] on button "Next image" at bounding box center [623, 154] width 21 height 21
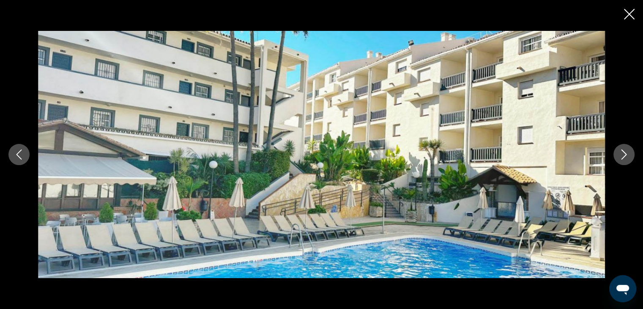
click at [617, 156] on button "Next image" at bounding box center [623, 154] width 21 height 21
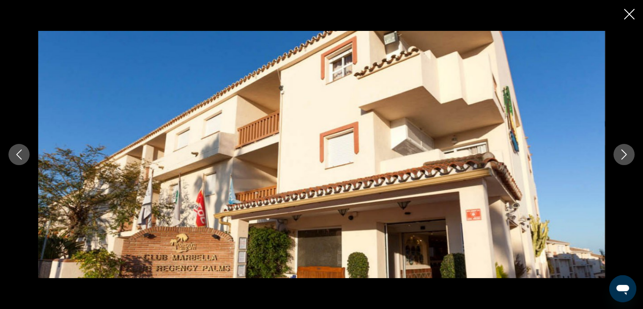
click at [617, 156] on button "Next image" at bounding box center [623, 154] width 21 height 21
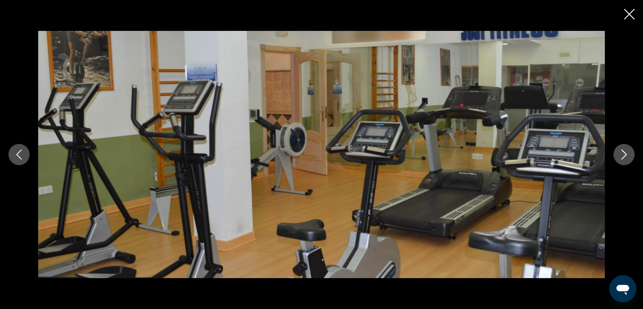
click at [617, 156] on button "Next image" at bounding box center [623, 154] width 21 height 21
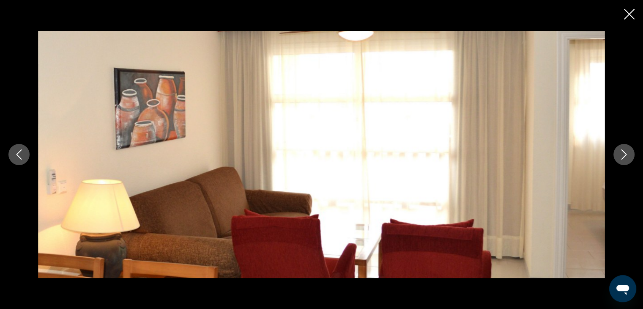
click at [616, 156] on button "Next image" at bounding box center [623, 154] width 21 height 21
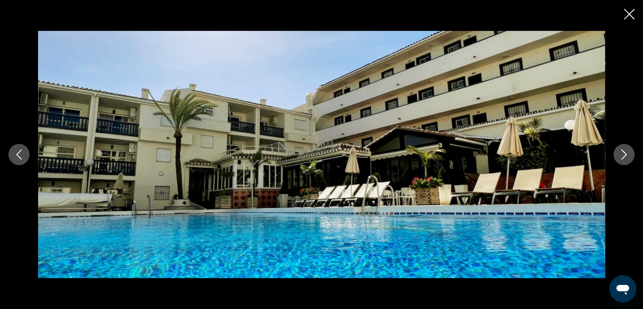
click at [616, 156] on button "Next image" at bounding box center [623, 154] width 21 height 21
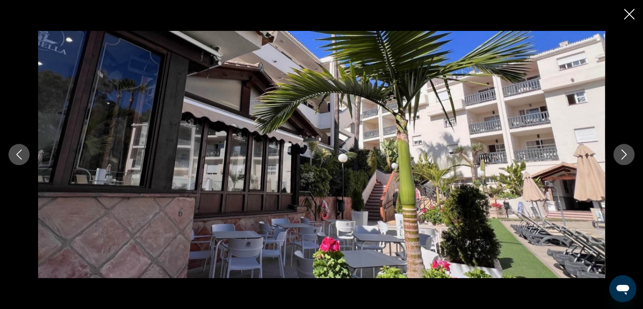
click at [612, 147] on div "prev next" at bounding box center [321, 154] width 643 height 247
click at [618, 154] on button "Next image" at bounding box center [623, 154] width 21 height 21
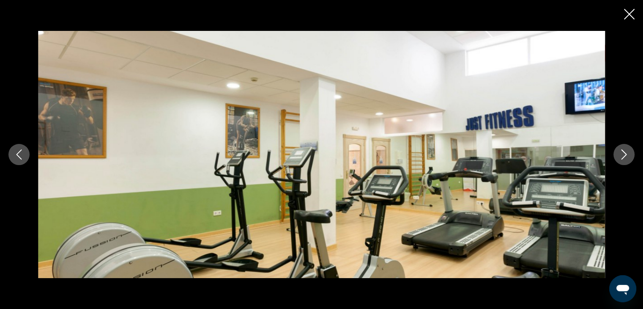
click at [618, 154] on button "Next image" at bounding box center [623, 154] width 21 height 21
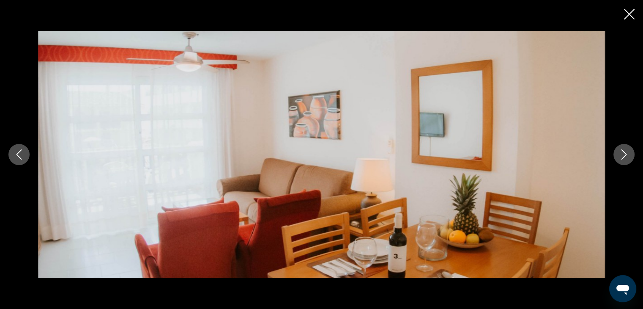
click at [627, 13] on icon "Close slideshow" at bounding box center [629, 14] width 11 height 11
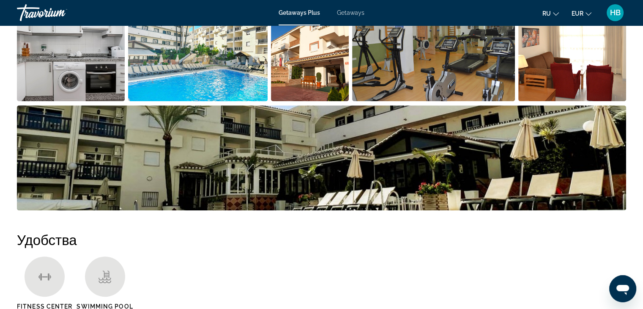
scroll to position [468, 0]
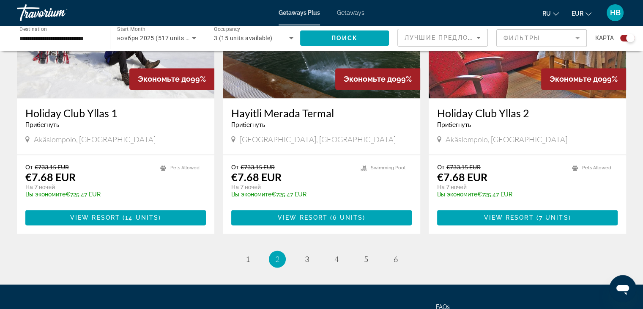
scroll to position [1268, 0]
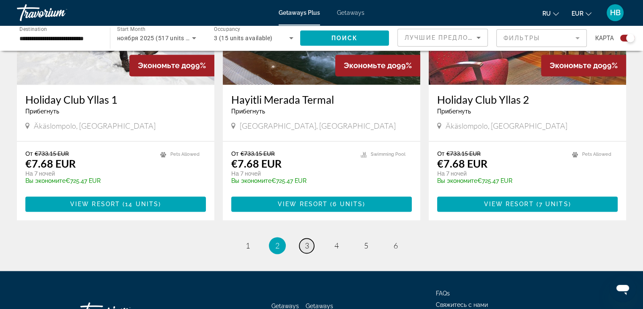
click at [305, 241] on span "3" at bounding box center [307, 245] width 4 height 9
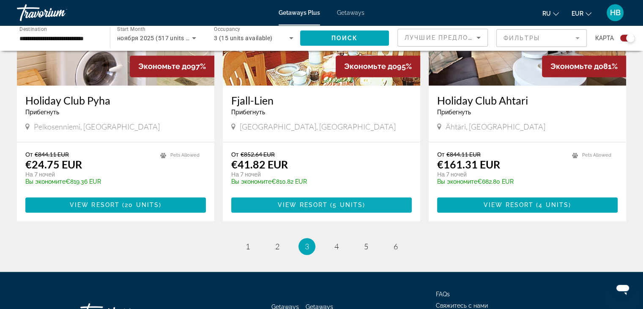
scroll to position [1268, 0]
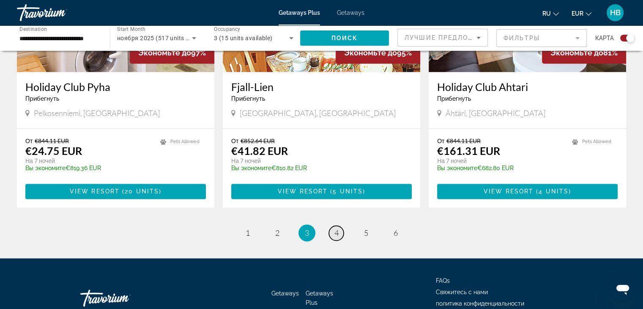
click at [337, 232] on span "4" at bounding box center [336, 232] width 4 height 9
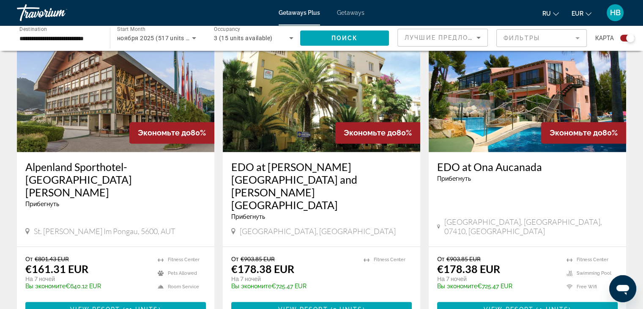
scroll to position [1207, 0]
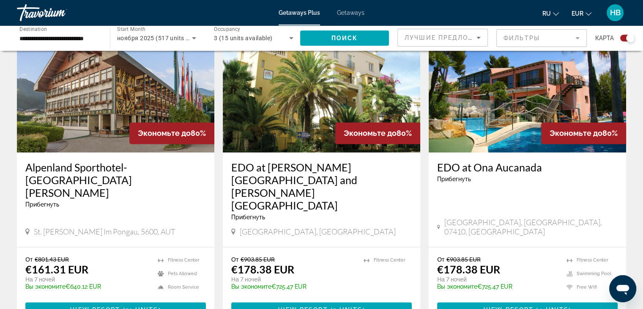
click at [493, 114] on img "Main content" at bounding box center [527, 84] width 197 height 135
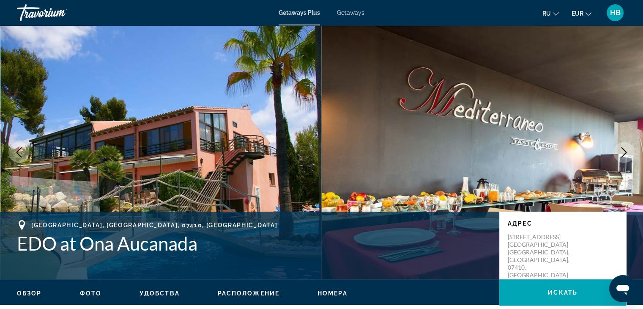
click at [90, 290] on span "Фото" at bounding box center [91, 293] width 22 height 7
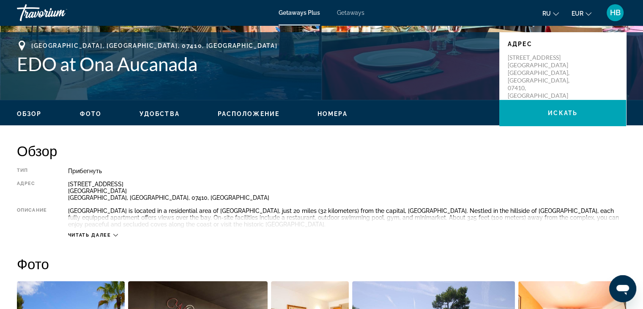
scroll to position [172, 0]
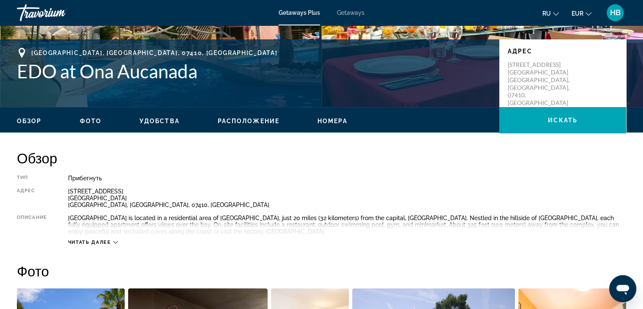
click at [248, 118] on span "Расположение" at bounding box center [249, 121] width 62 height 7
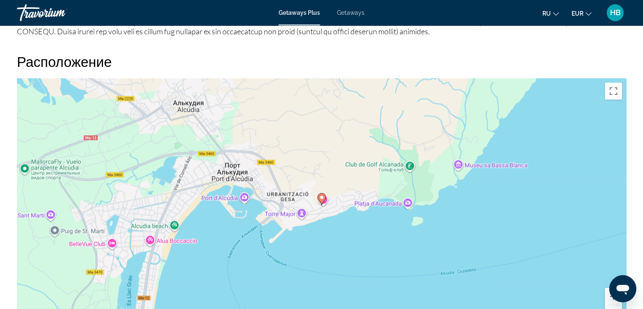
scroll to position [1047, 0]
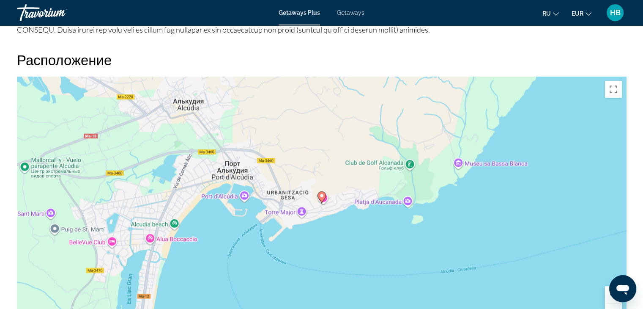
click at [607, 304] on button "Уменьшить" at bounding box center [613, 311] width 17 height 17
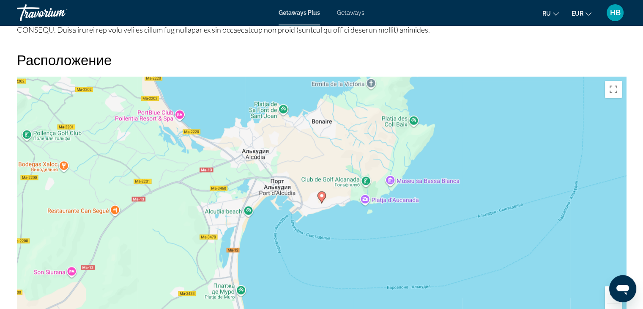
click at [607, 304] on button "Уменьшить" at bounding box center [613, 311] width 17 height 17
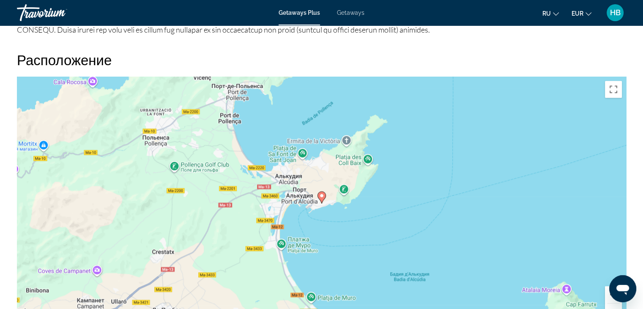
click at [607, 304] on button "Уменьшить" at bounding box center [613, 311] width 17 height 17
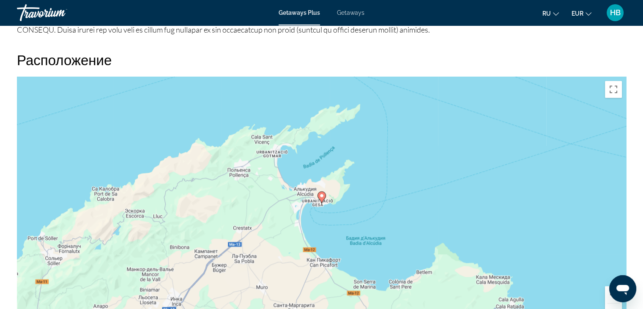
click at [607, 304] on button "Уменьшить" at bounding box center [613, 311] width 17 height 17
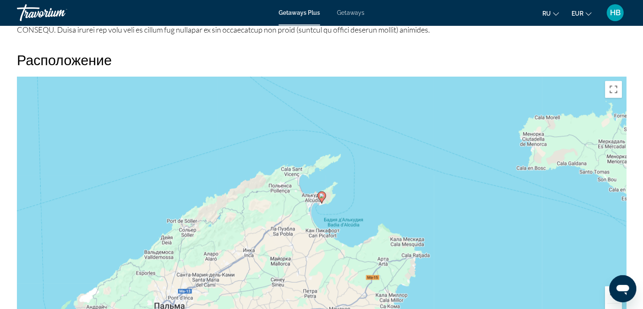
click at [607, 304] on button "Уменьшить" at bounding box center [613, 311] width 17 height 17
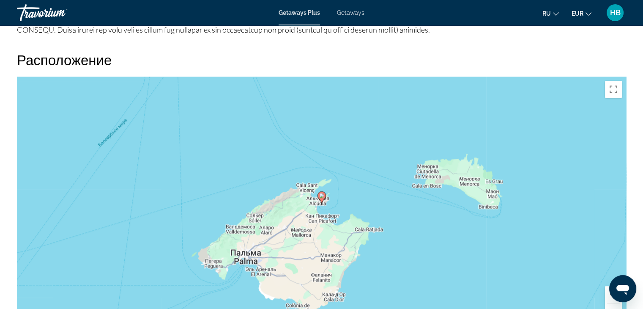
click at [607, 304] on button "Уменьшить" at bounding box center [613, 311] width 17 height 17
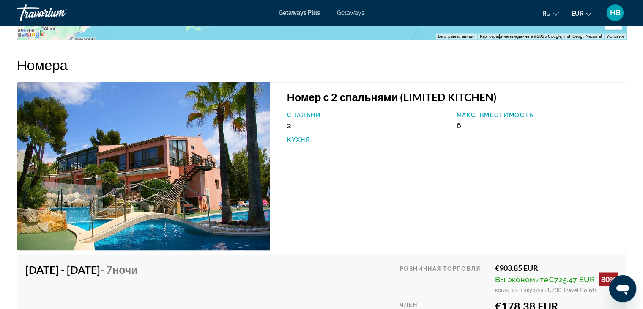
scroll to position [1300, 0]
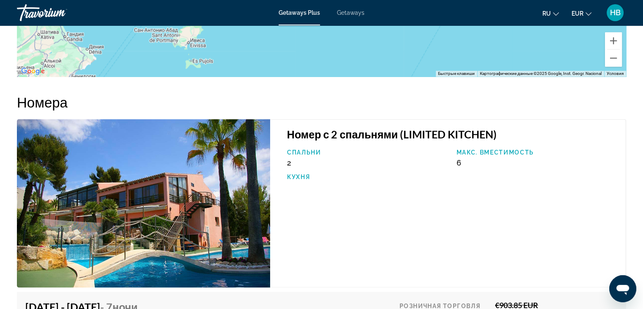
click at [151, 240] on img "Main content" at bounding box center [143, 203] width 253 height 168
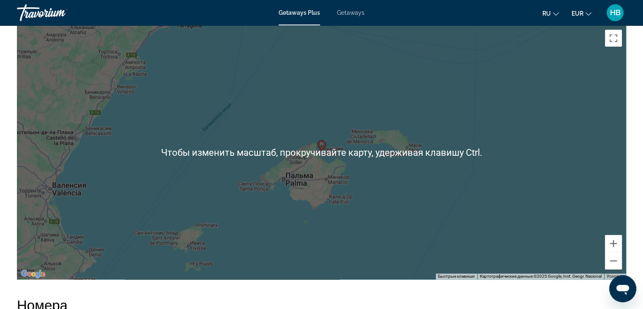
scroll to position [1089, 0]
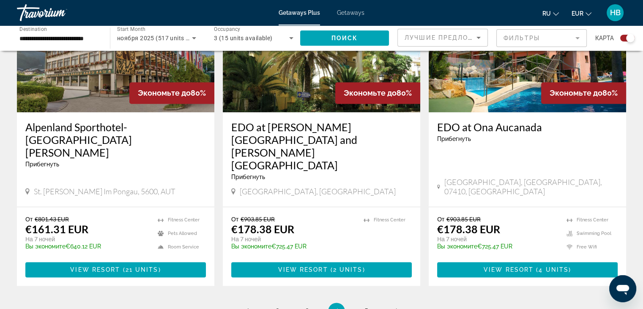
scroll to position [1268, 0]
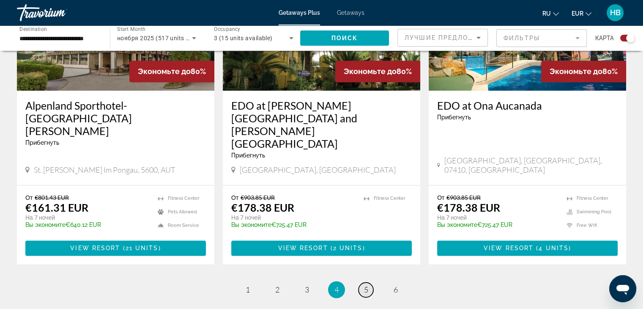
click at [367, 285] on span "5" at bounding box center [366, 289] width 4 height 9
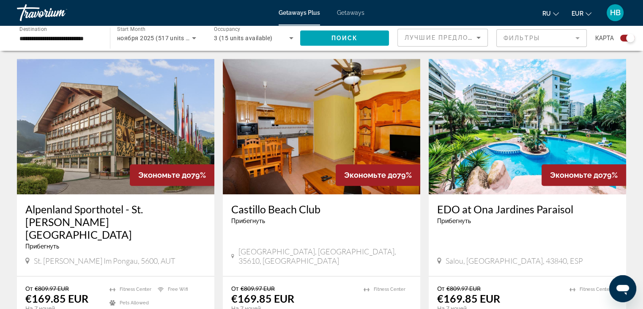
scroll to position [888, 0]
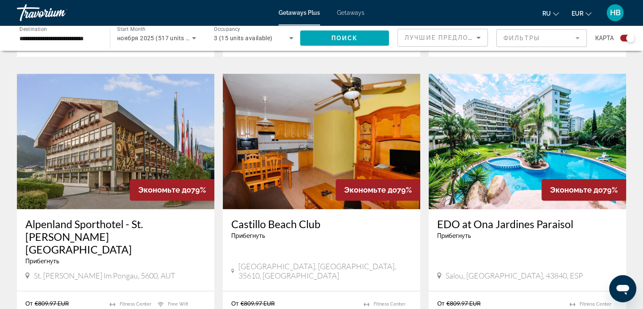
click at [501, 116] on img "Main content" at bounding box center [527, 141] width 197 height 135
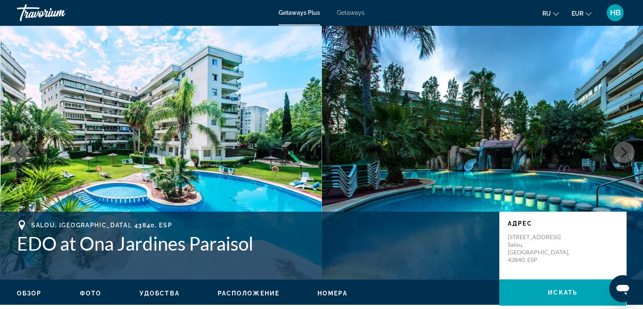
click at [237, 293] on span "Расположение" at bounding box center [249, 293] width 62 height 7
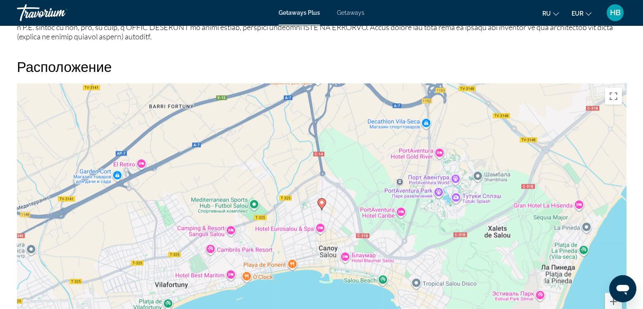
scroll to position [1019, 0]
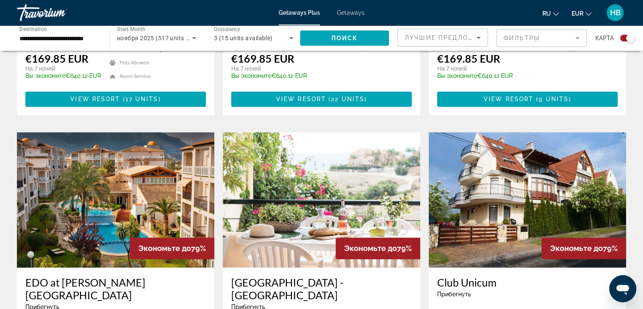
scroll to position [1141, 0]
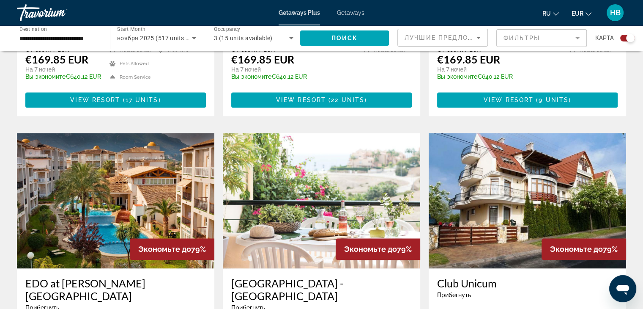
click at [489, 175] on img "Main content" at bounding box center [527, 200] width 197 height 135
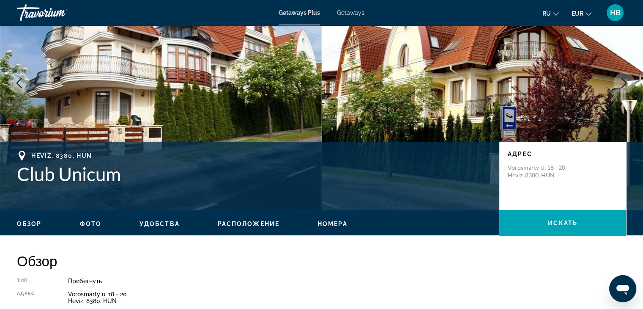
scroll to position [85, 0]
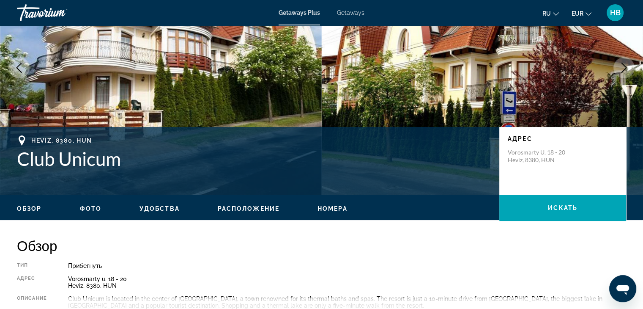
click at [85, 208] on span "Фото" at bounding box center [91, 208] width 22 height 7
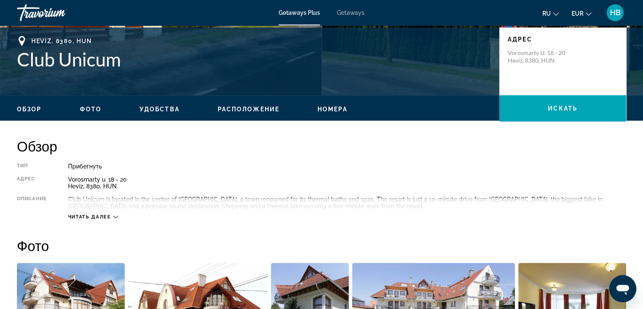
scroll to position [159, 0]
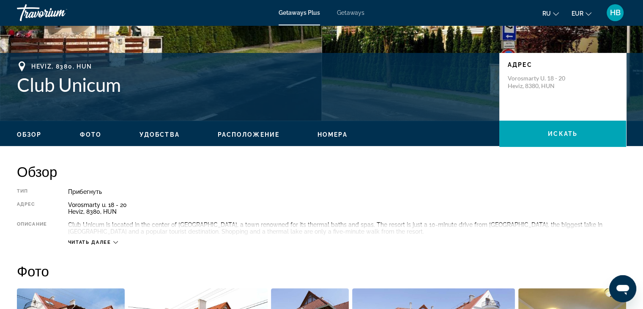
click at [239, 132] on span "Расположение" at bounding box center [249, 134] width 62 height 7
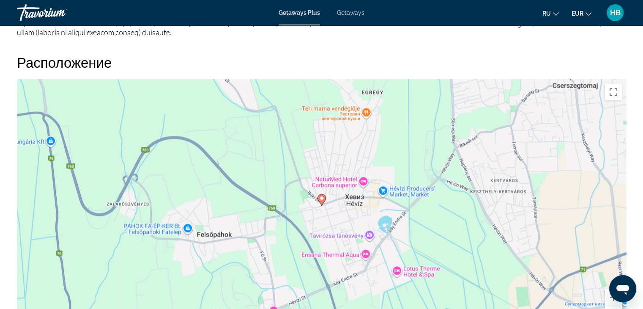
scroll to position [1033, 0]
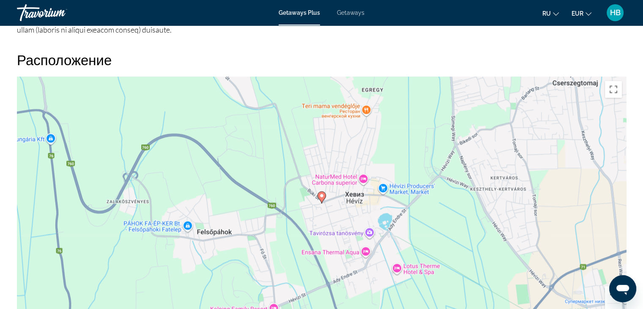
click at [609, 305] on button "Уменьшить" at bounding box center [613, 311] width 17 height 17
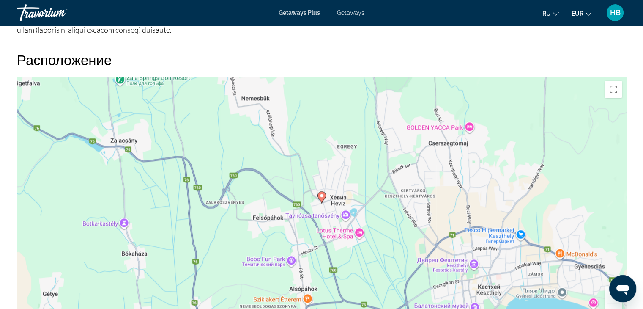
click at [609, 305] on button "Уменьшить" at bounding box center [613, 311] width 17 height 17
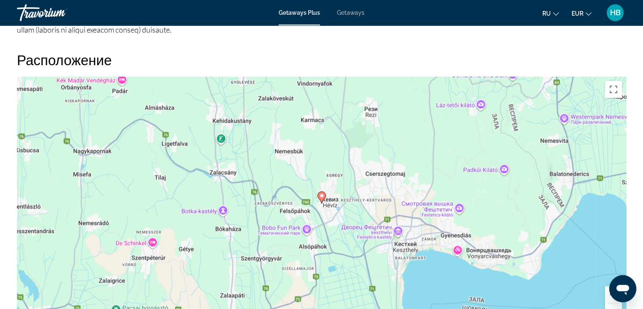
click at [609, 305] on button "Уменьшить" at bounding box center [613, 311] width 17 height 17
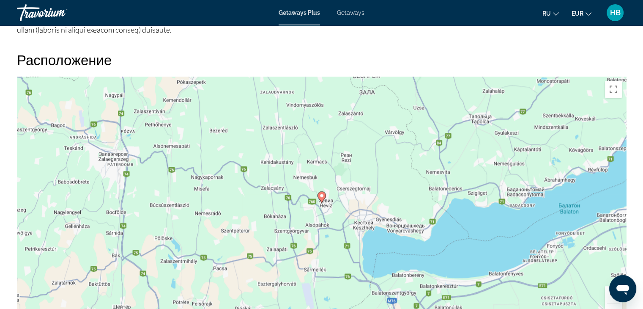
click at [609, 305] on button "Уменьшить" at bounding box center [613, 311] width 17 height 17
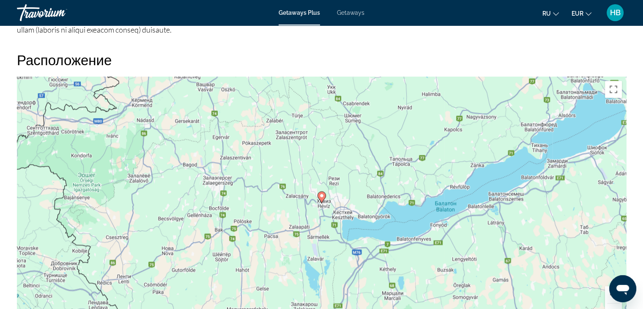
click at [609, 305] on button "Уменьшить" at bounding box center [613, 311] width 17 height 17
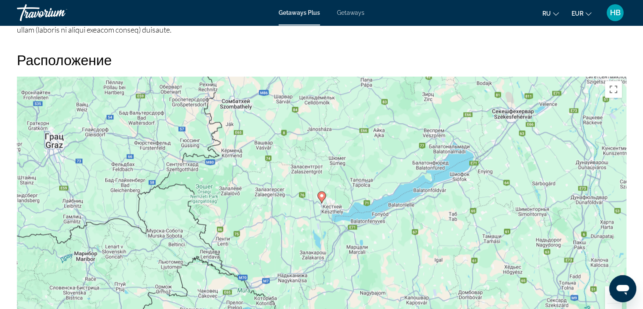
click at [609, 305] on button "Уменьшить" at bounding box center [613, 311] width 17 height 17
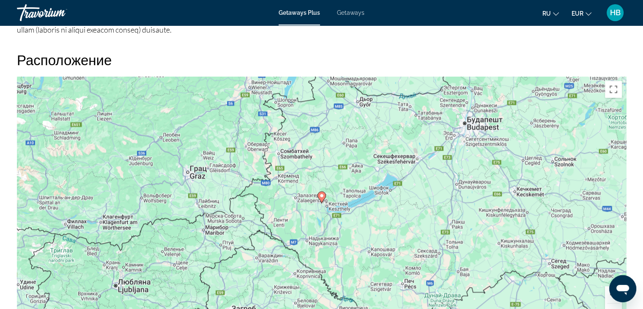
click at [609, 305] on button "Уменьшить" at bounding box center [613, 311] width 17 height 17
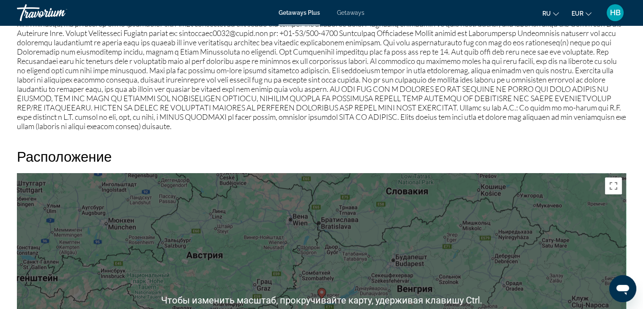
scroll to position [935, 0]
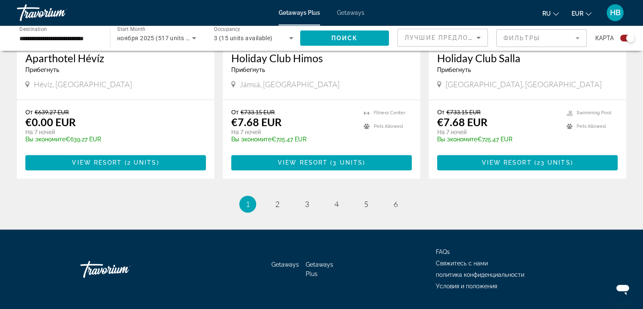
scroll to position [1321, 0]
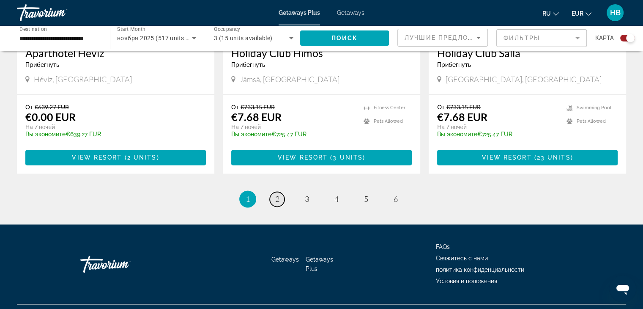
click at [276, 194] on span "2" at bounding box center [277, 198] width 4 height 9
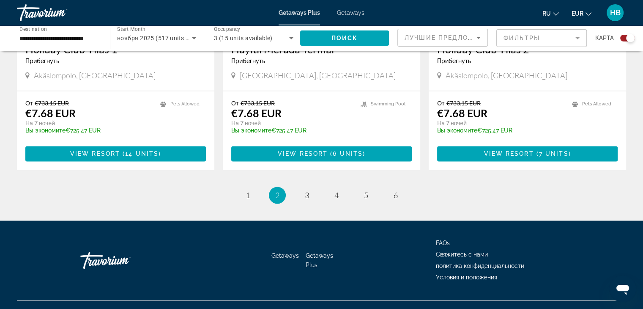
scroll to position [1321, 0]
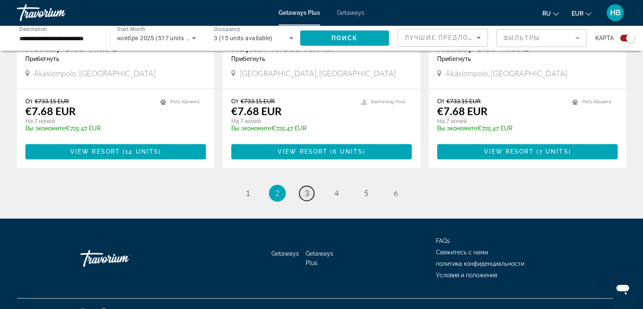
click at [306, 188] on span "3" at bounding box center [307, 192] width 4 height 9
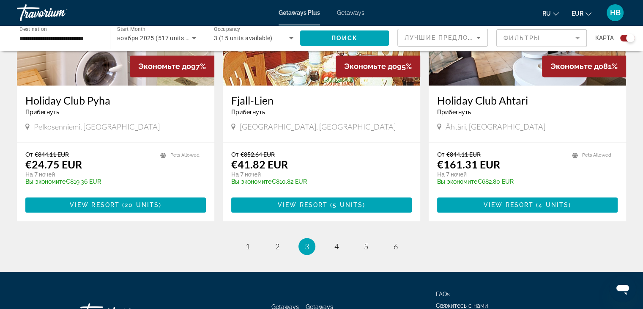
scroll to position [1268, 0]
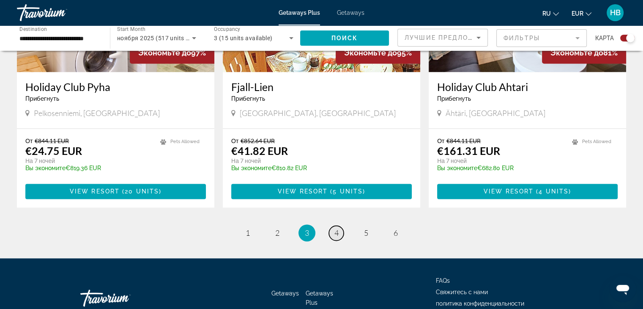
click at [336, 229] on span "4" at bounding box center [336, 232] width 4 height 9
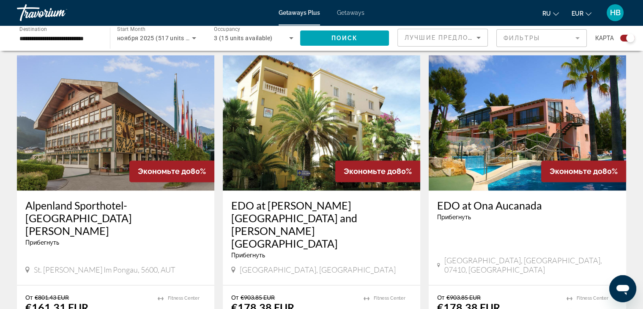
scroll to position [1141, 0]
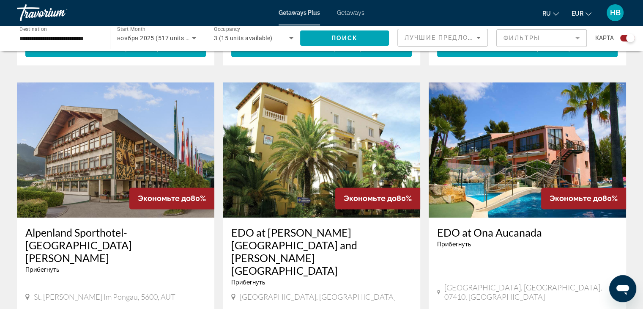
click at [112, 151] on img "Main content" at bounding box center [115, 149] width 197 height 135
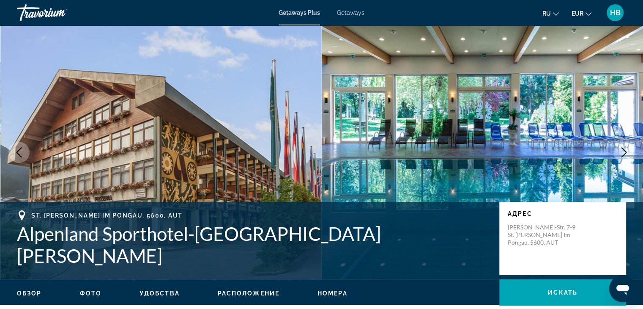
click at [93, 293] on span "Фото" at bounding box center [91, 293] width 22 height 7
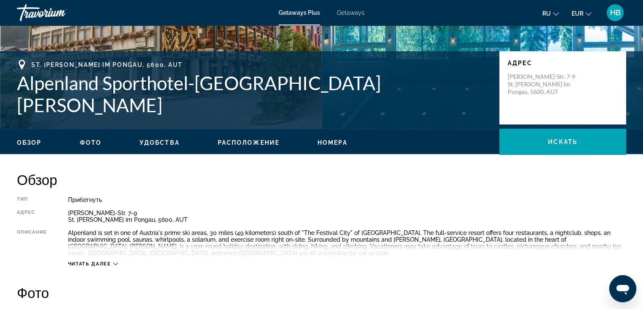
scroll to position [123, 0]
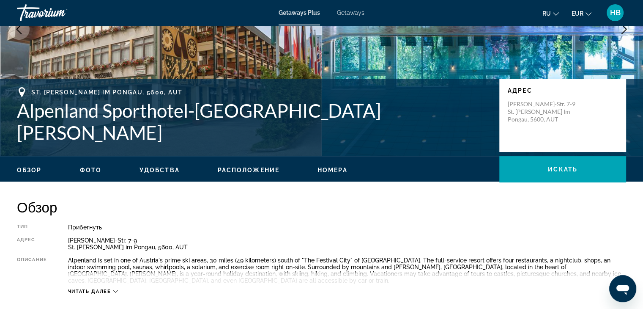
click at [236, 171] on span "Расположение" at bounding box center [249, 170] width 62 height 7
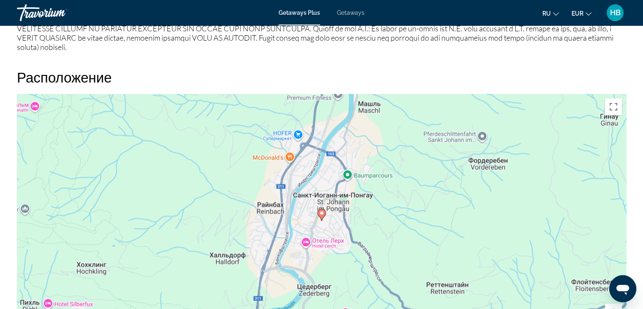
scroll to position [1050, 0]
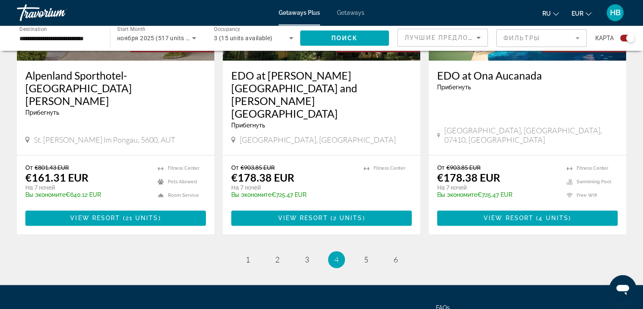
scroll to position [1311, 0]
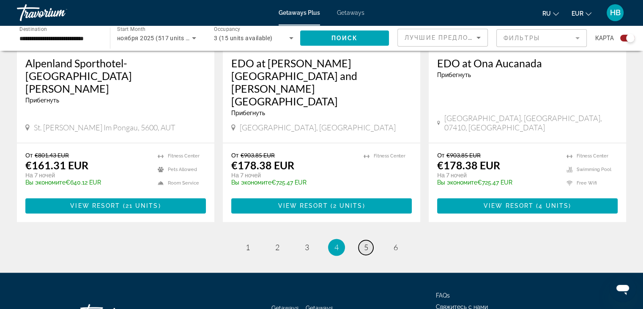
click at [364, 242] on span "5" at bounding box center [366, 246] width 4 height 9
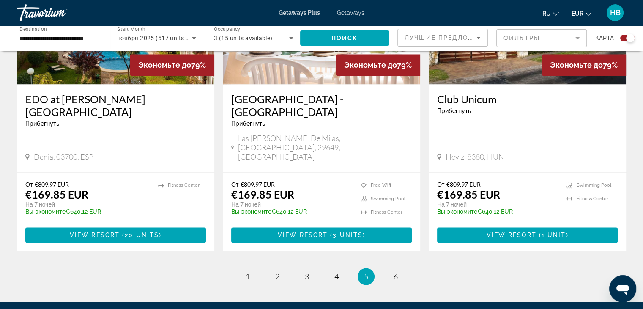
scroll to position [1340, 0]
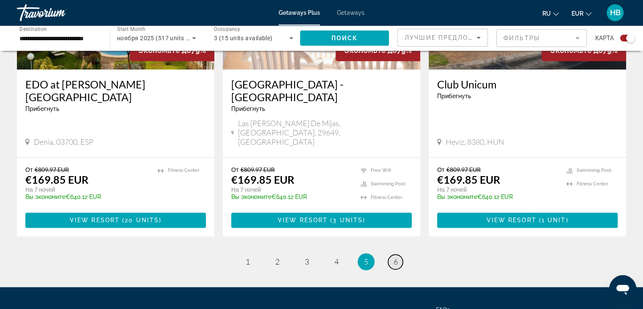
click at [397, 257] on span "6" at bounding box center [396, 261] width 4 height 9
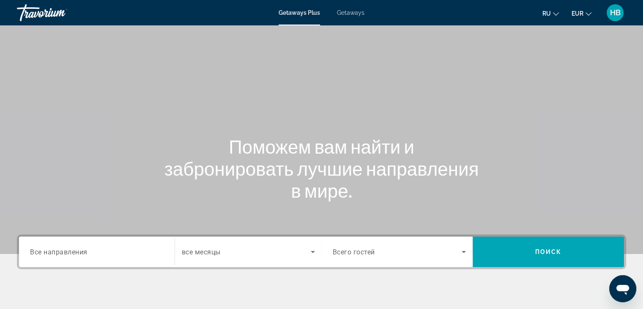
click at [308, 14] on span "Getaways Plus" at bounding box center [299, 12] width 41 height 7
click at [302, 11] on span "Getaways Plus" at bounding box center [299, 12] width 41 height 7
click at [353, 9] on span "Getaways" at bounding box center [350, 12] width 27 height 7
click at [309, 11] on span "Getaways Plus" at bounding box center [299, 12] width 41 height 7
